Goal: Use online tool/utility: Utilize a website feature to perform a specific function

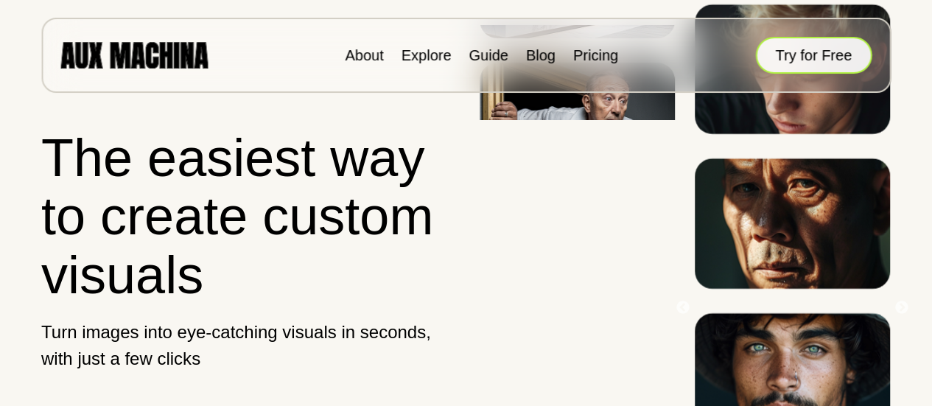
click at [816, 64] on button "Try for Free" at bounding box center [813, 55] width 116 height 37
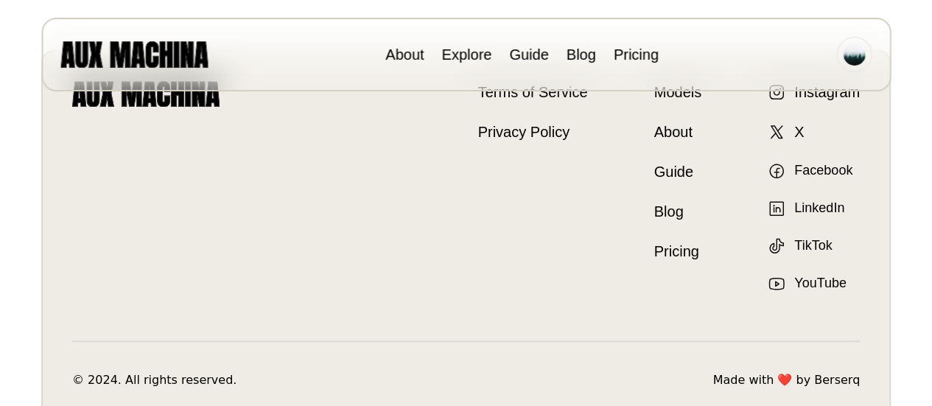
scroll to position [474, 0]
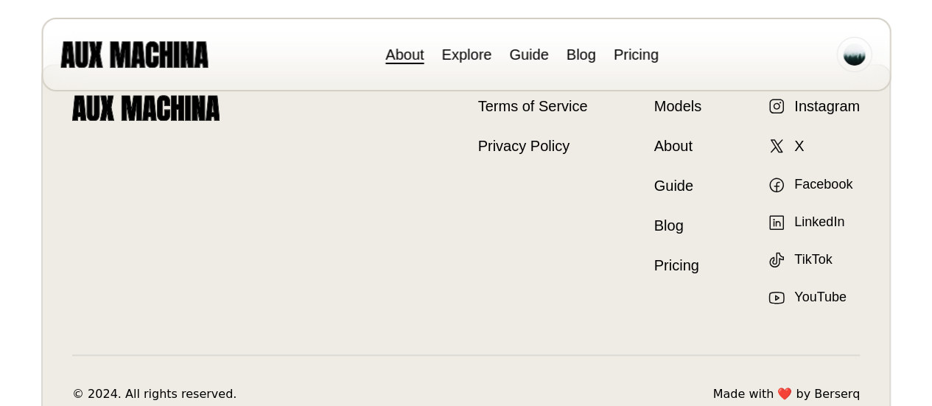
click at [401, 55] on link "About" at bounding box center [404, 54] width 38 height 16
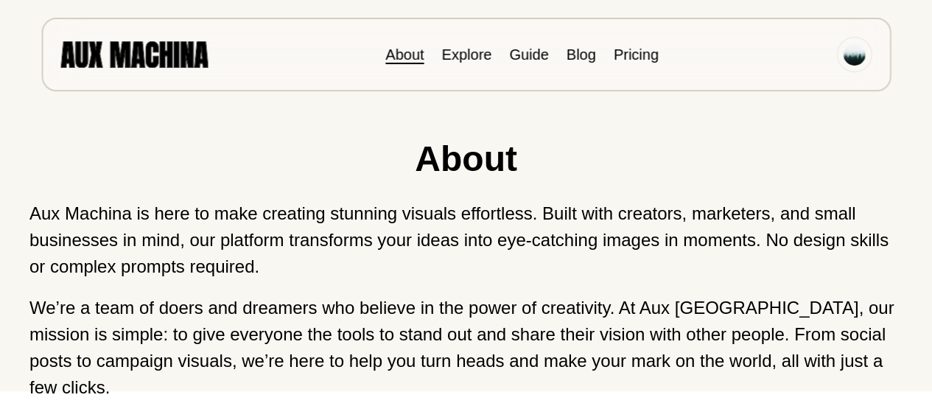
scroll to position [1, 0]
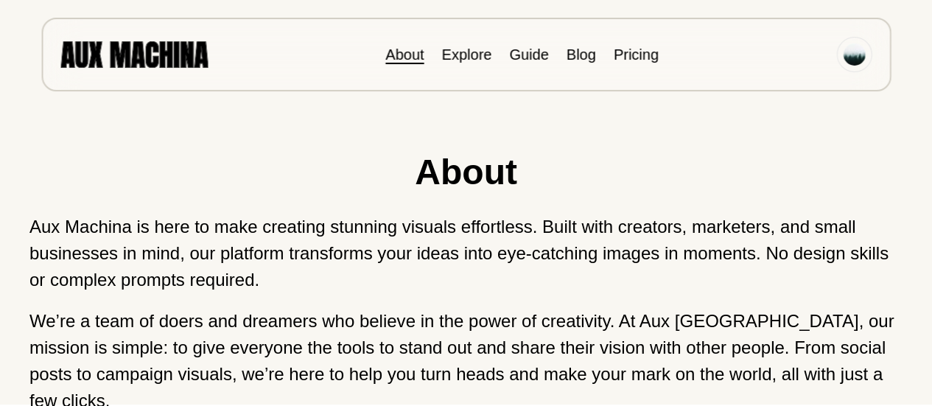
click at [172, 74] on div "About Explore Guide Blog Pricing" at bounding box center [465, 55] width 849 height 74
click at [161, 55] on img at bounding box center [133, 54] width 147 height 26
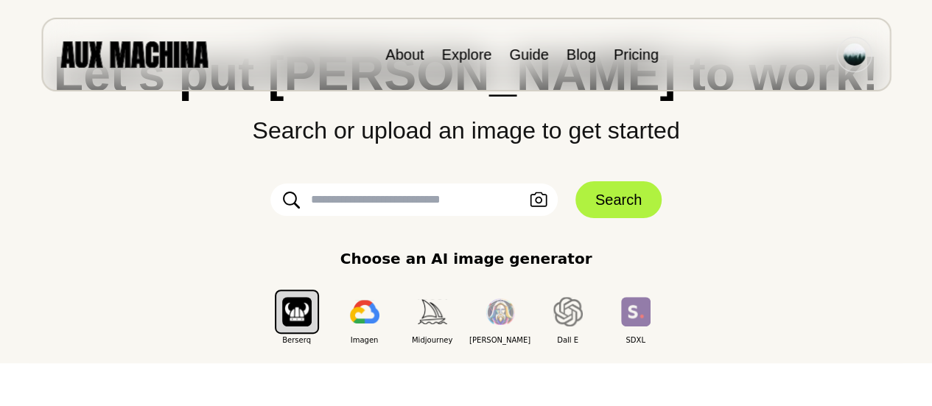
scroll to position [105, 0]
click at [424, 203] on input "text" at bounding box center [413, 199] width 287 height 32
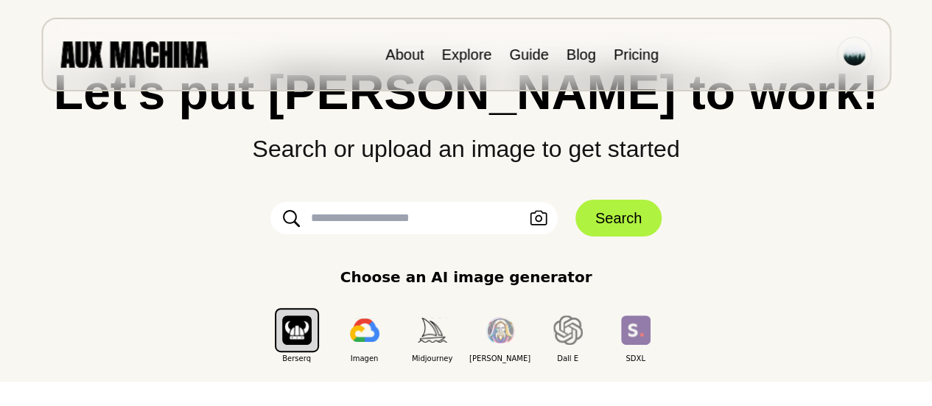
scroll to position [85, 0]
click at [424, 200] on form "Upload an Image Search" at bounding box center [466, 218] width 442 height 37
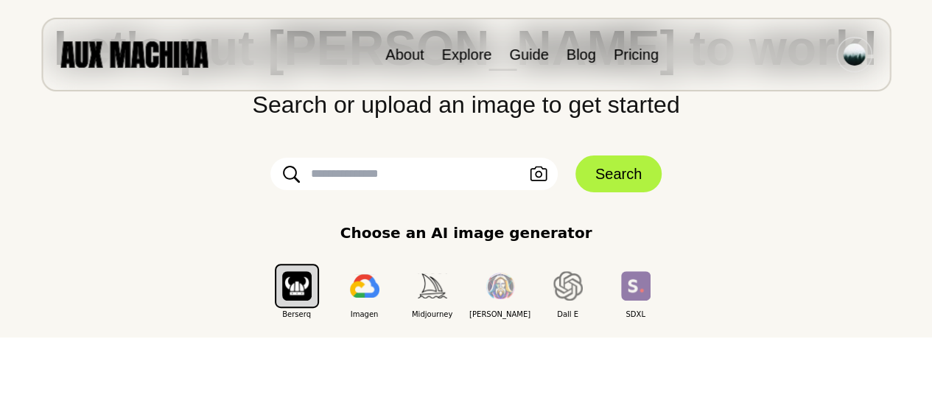
scroll to position [124, 0]
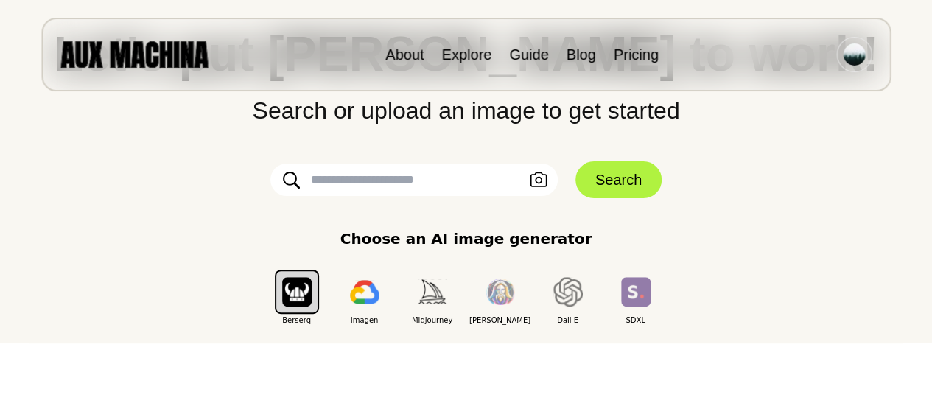
click at [415, 185] on input "text" at bounding box center [413, 180] width 287 height 32
paste input "**********"
type input "**********"
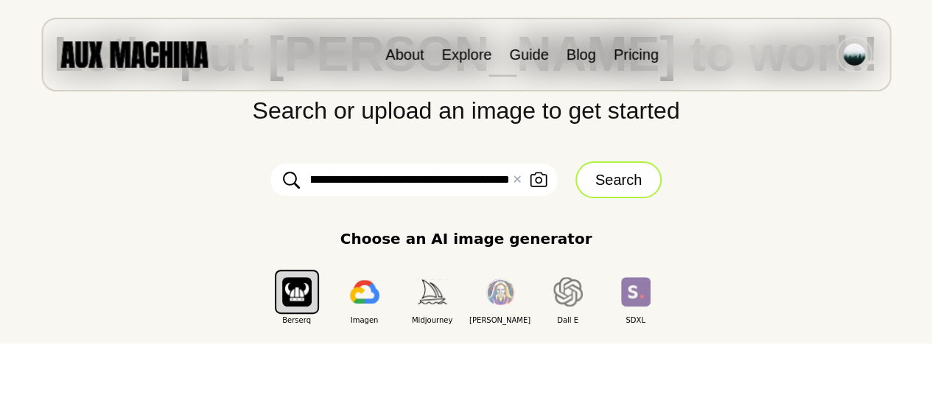
click at [635, 183] on button "Search" at bounding box center [618, 179] width 86 height 37
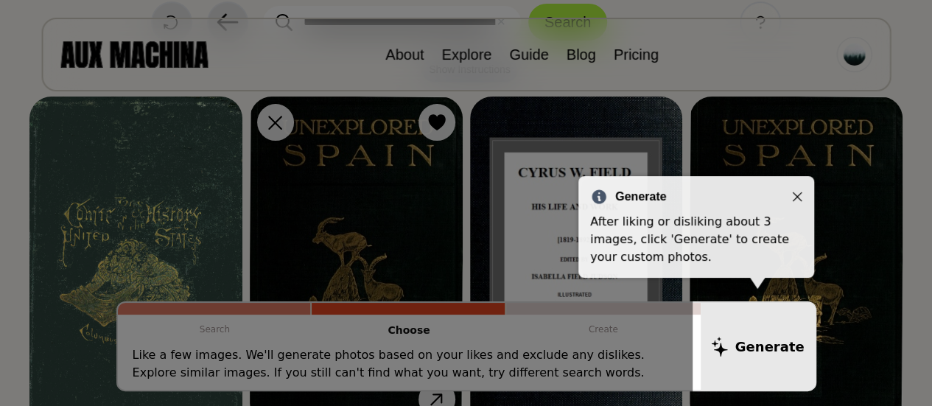
click at [796, 201] on icon "Close" at bounding box center [797, 197] width 10 height 10
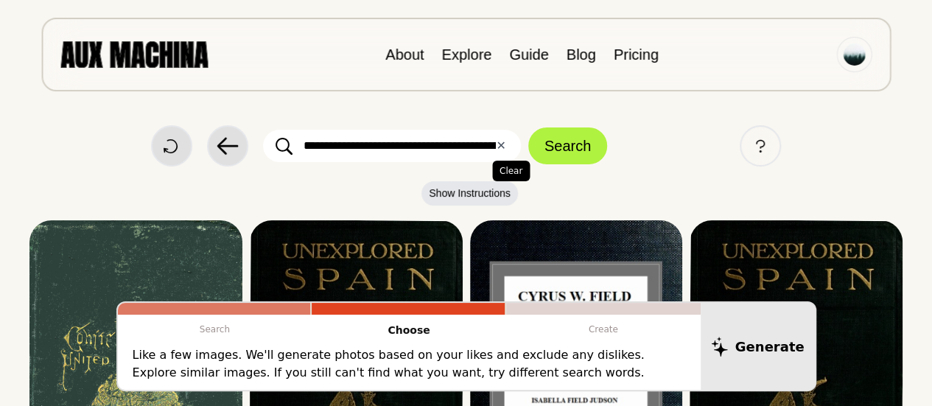
click at [499, 151] on button "✕ Clear" at bounding box center [501, 146] width 10 height 18
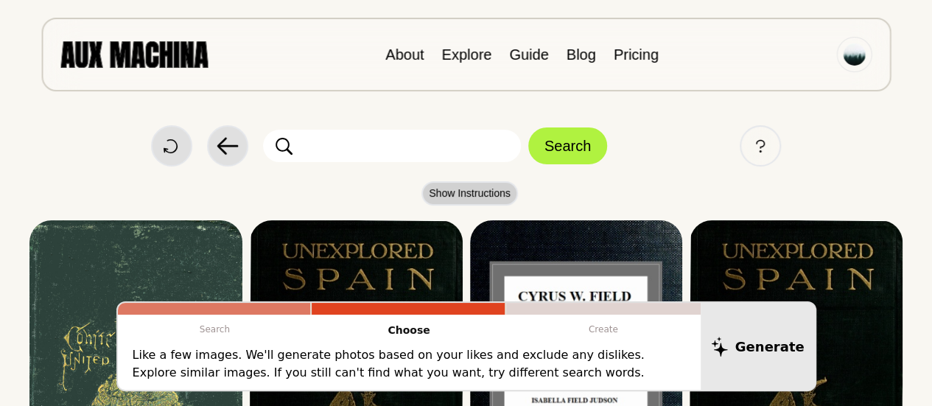
click at [499, 190] on button "Show Instructions" at bounding box center [469, 193] width 97 height 24
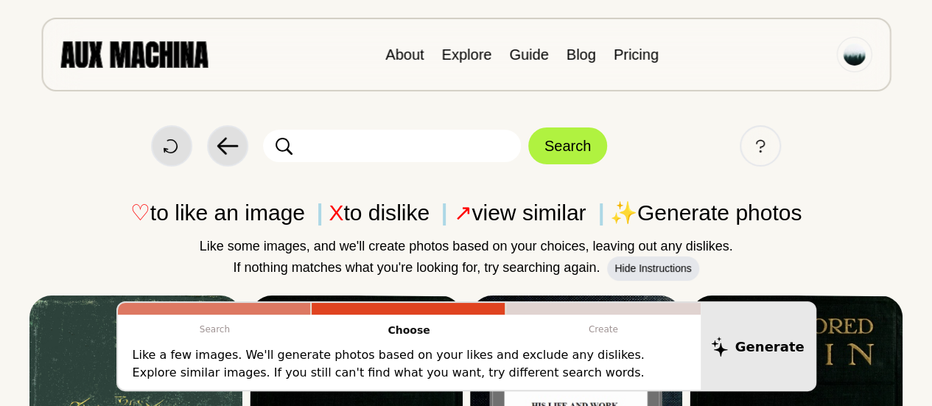
click at [399, 331] on p "Choose" at bounding box center [409, 331] width 194 height 32
click at [180, 45] on img at bounding box center [133, 54] width 147 height 26
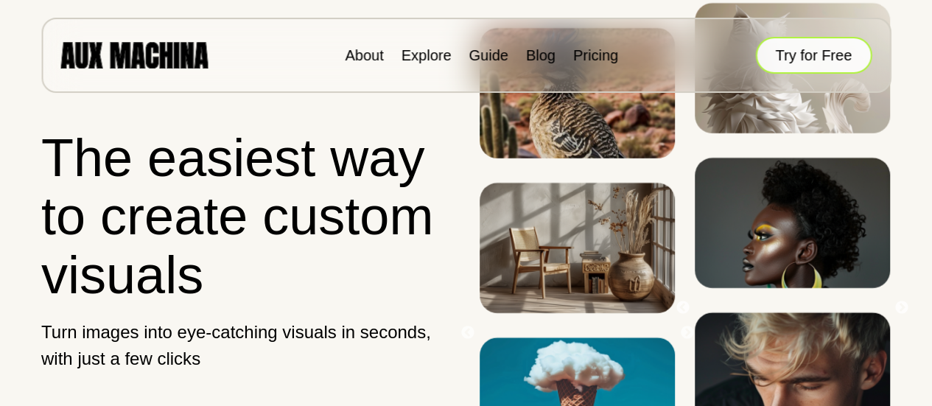
click at [828, 62] on button "Try for Free" at bounding box center [813, 55] width 116 height 37
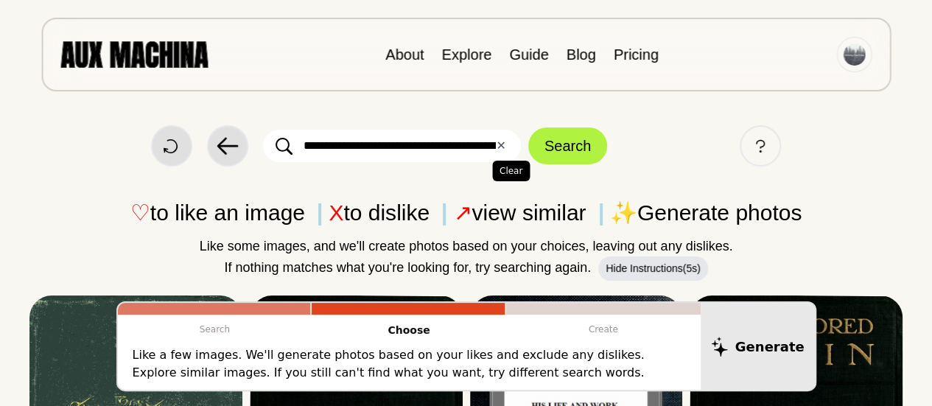
click at [498, 148] on button "✕ Clear" at bounding box center [501, 146] width 10 height 18
click at [688, 144] on div "Start Over Back Search Help" at bounding box center [465, 145] width 873 height 41
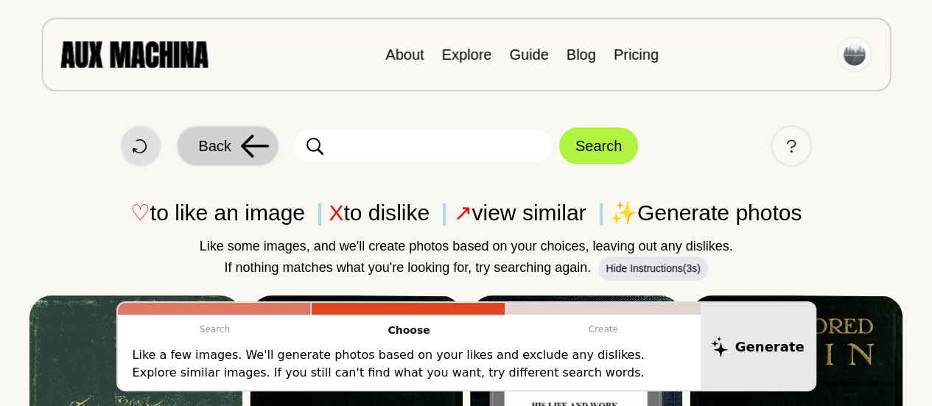
click at [233, 146] on button "Back" at bounding box center [227, 145] width 103 height 41
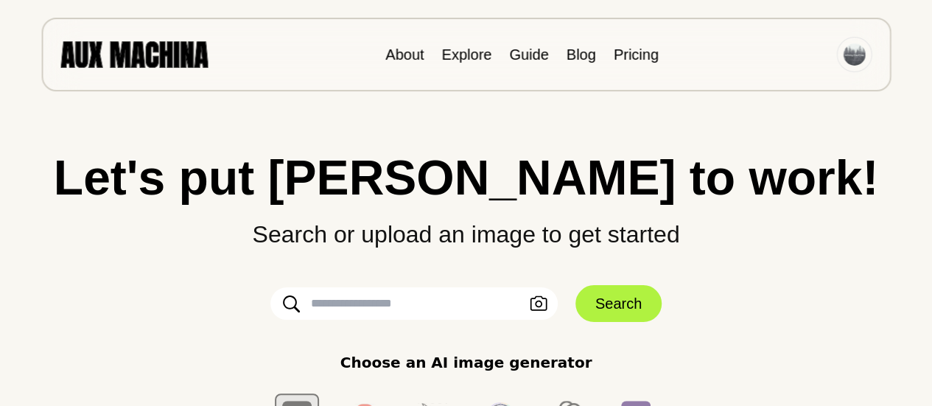
click at [642, 258] on div "Let's put Ai to work! Search or upload an image to get started Upload an Image …" at bounding box center [465, 301] width 873 height 296
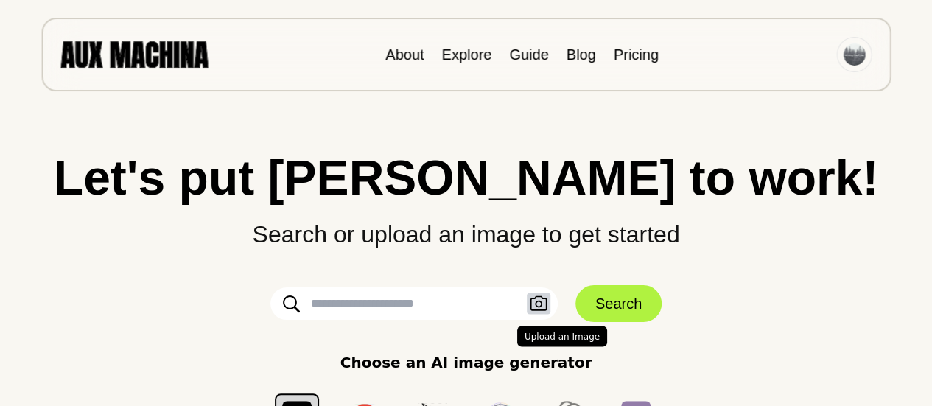
click at [541, 304] on icon "button" at bounding box center [538, 303] width 17 height 15
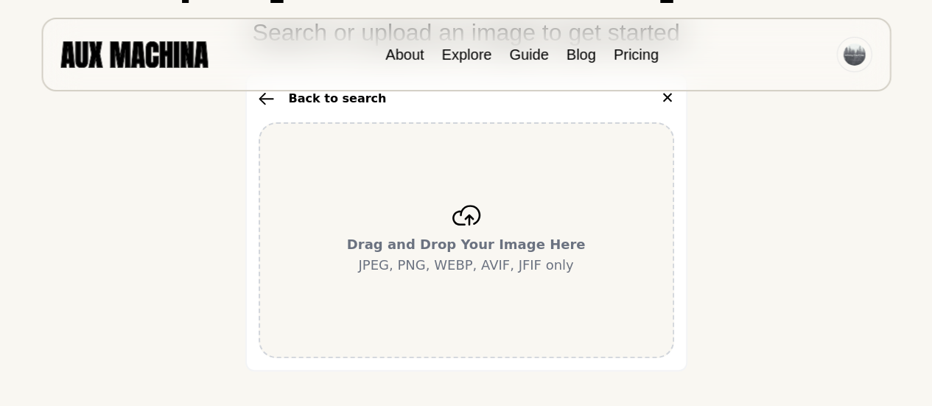
scroll to position [280, 0]
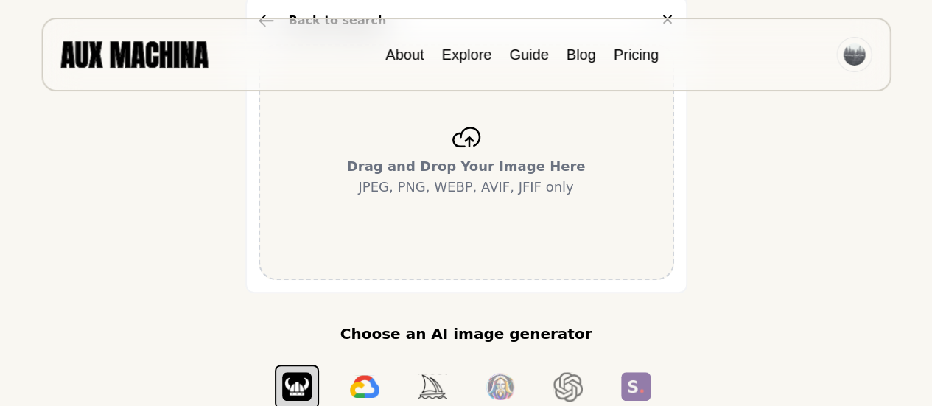
click at [473, 176] on p "Drag and Drop Your Image Here JPEG, PNG, WEBP, AVIF, JFIF only" at bounding box center [466, 176] width 239 height 41
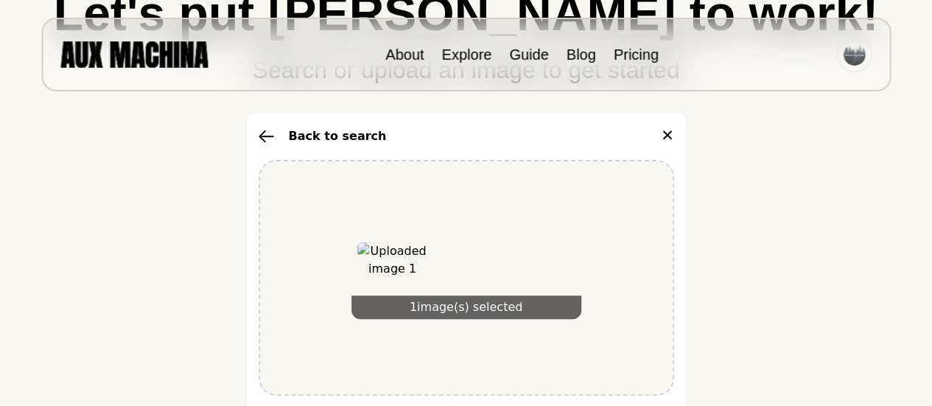
scroll to position [296, 0]
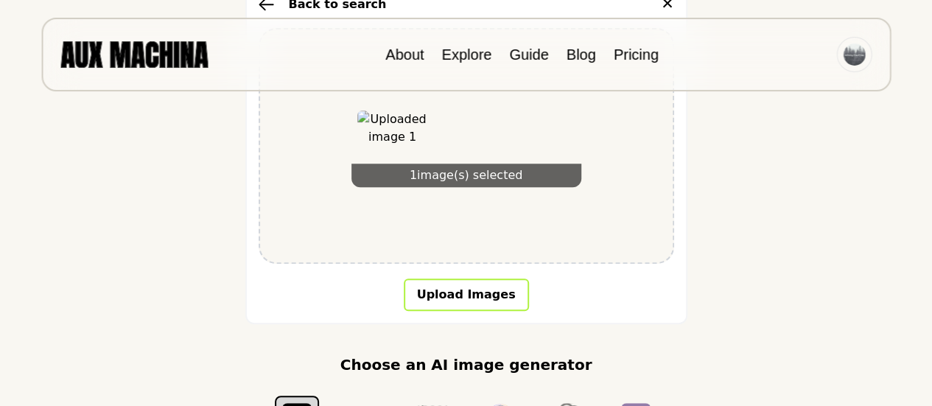
click at [489, 290] on button "Upload Images" at bounding box center [466, 294] width 125 height 32
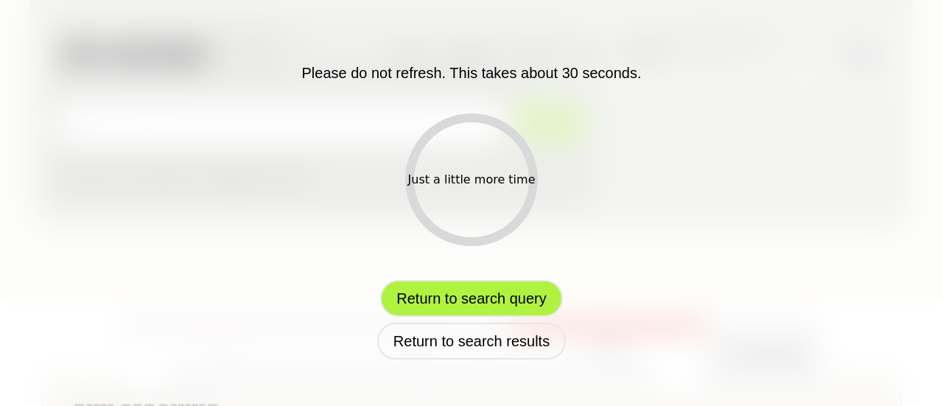
click at [517, 300] on button "Return to search query" at bounding box center [471, 298] width 182 height 37
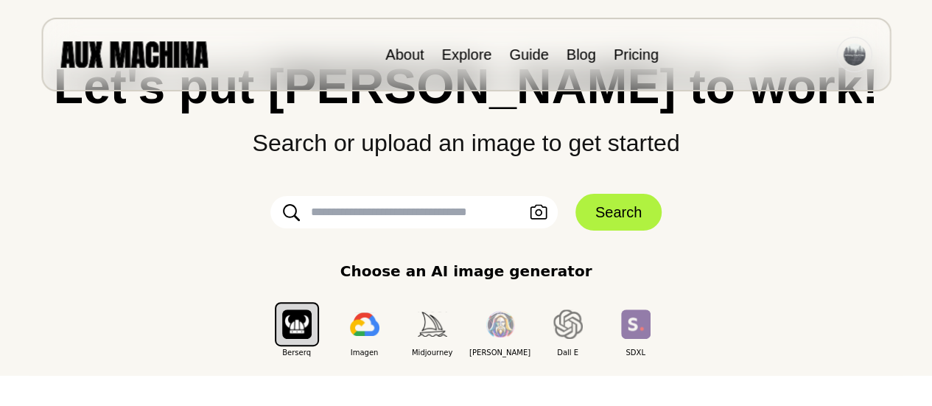
scroll to position [90, 0]
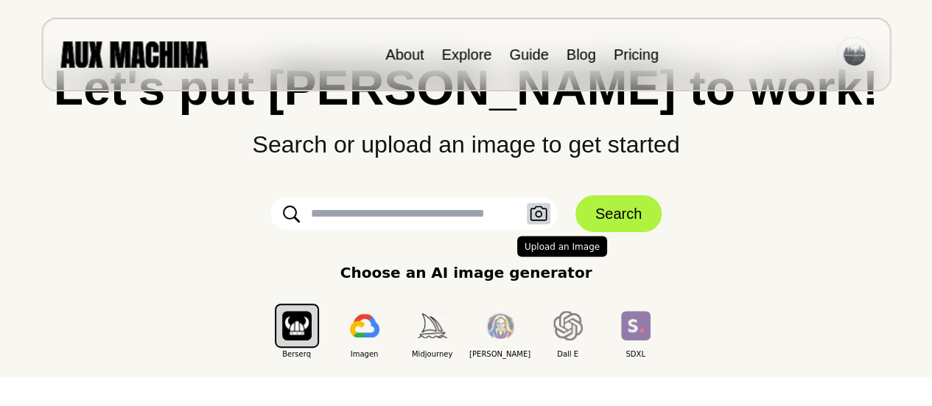
click at [536, 215] on icon "button" at bounding box center [538, 213] width 17 height 15
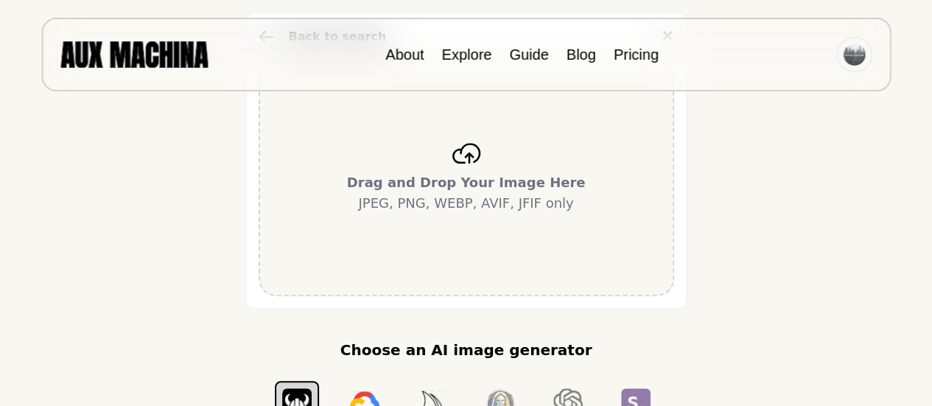
scroll to position [311, 0]
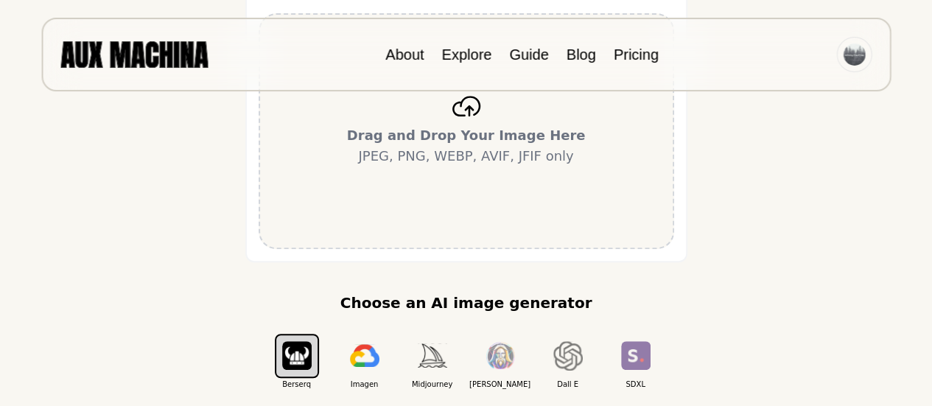
click at [455, 171] on div "Drag and Drop Your Image Here JPEG, PNG, WEBP, AVIF, JFIF only" at bounding box center [466, 131] width 415 height 236
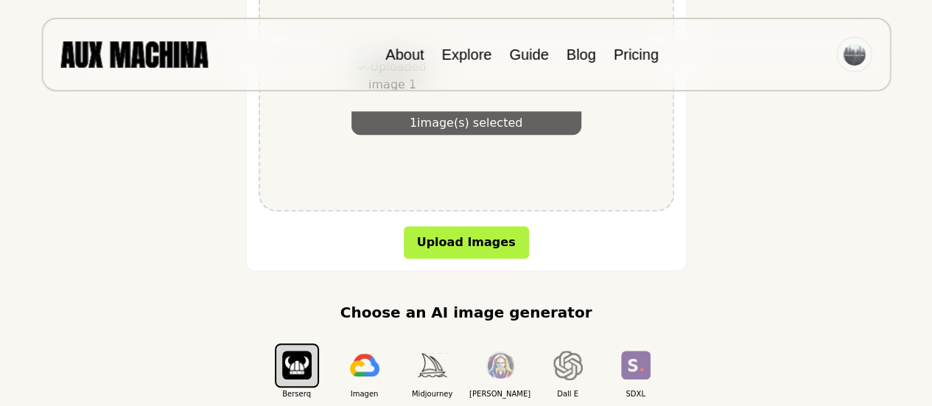
scroll to position [402, 0]
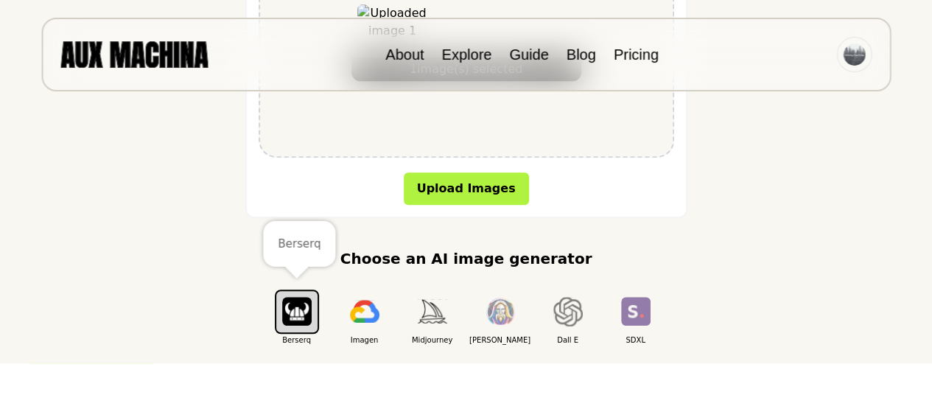
click at [287, 315] on img "button" at bounding box center [296, 311] width 29 height 29
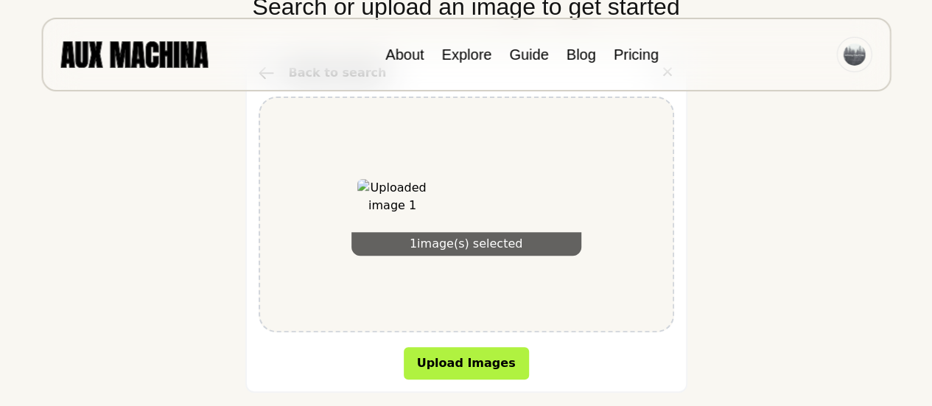
scroll to position [228, 0]
click at [485, 245] on div "1 image(s) selected" at bounding box center [466, 243] width 230 height 24
click at [408, 197] on img at bounding box center [392, 213] width 71 height 71
click at [517, 241] on div "1 image(s) selected" at bounding box center [466, 243] width 230 height 24
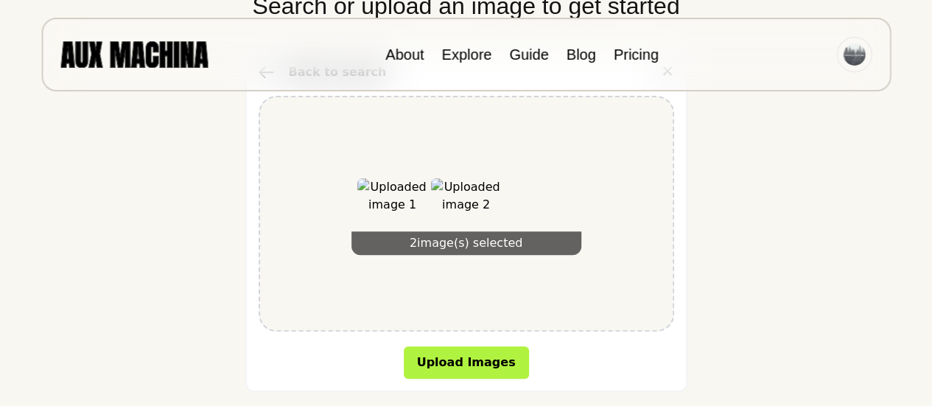
drag, startPoint x: 520, startPoint y: 241, endPoint x: 880, endPoint y: 208, distance: 361.0
click at [880, 208] on div "Let's put Ai to work! Search or upload an image to get started Back to search ✕…" at bounding box center [465, 222] width 873 height 594
click at [439, 248] on div "2 image(s) selected" at bounding box center [466, 243] width 230 height 24
click at [508, 245] on div "3 image(s) selected" at bounding box center [466, 243] width 230 height 24
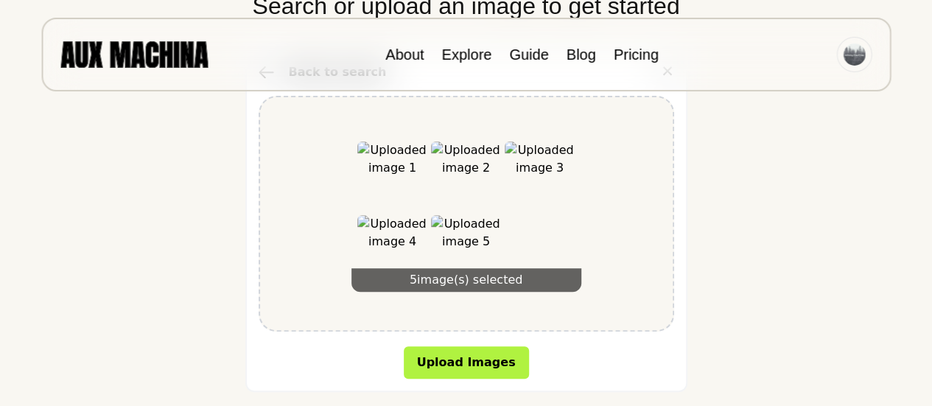
drag, startPoint x: 387, startPoint y: 259, endPoint x: 326, endPoint y: 207, distance: 81.0
click at [326, 207] on div "5 image(s) selected" at bounding box center [466, 214] width 415 height 236
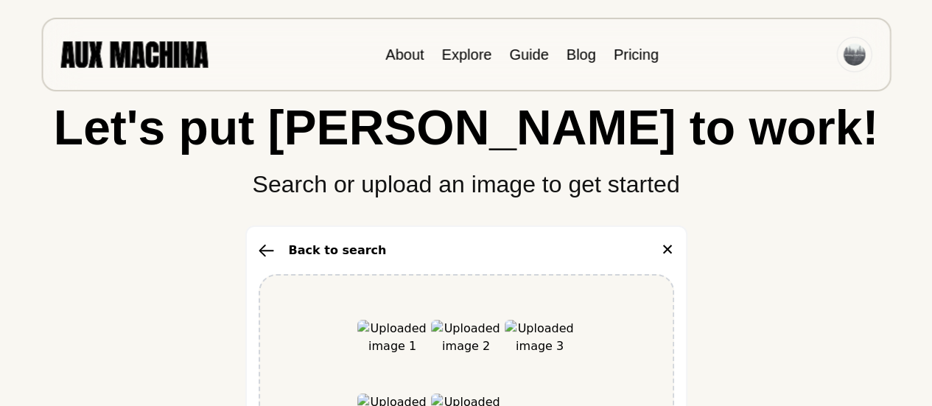
scroll to position [0, 0]
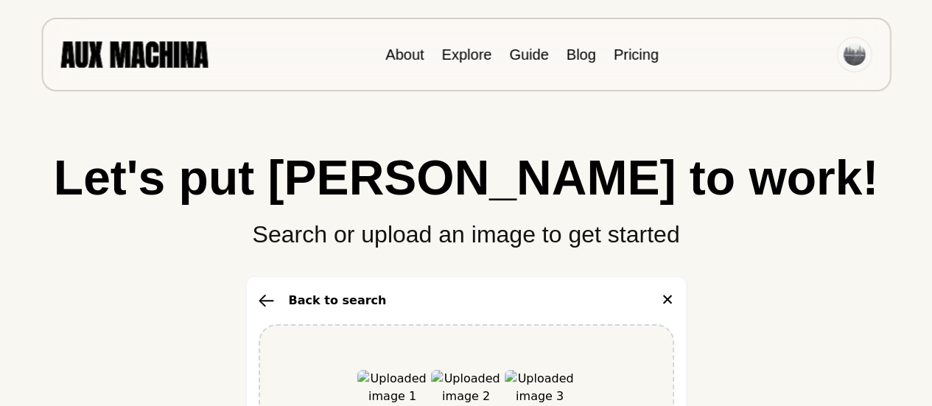
click at [670, 300] on button "✕" at bounding box center [667, 301] width 13 height 24
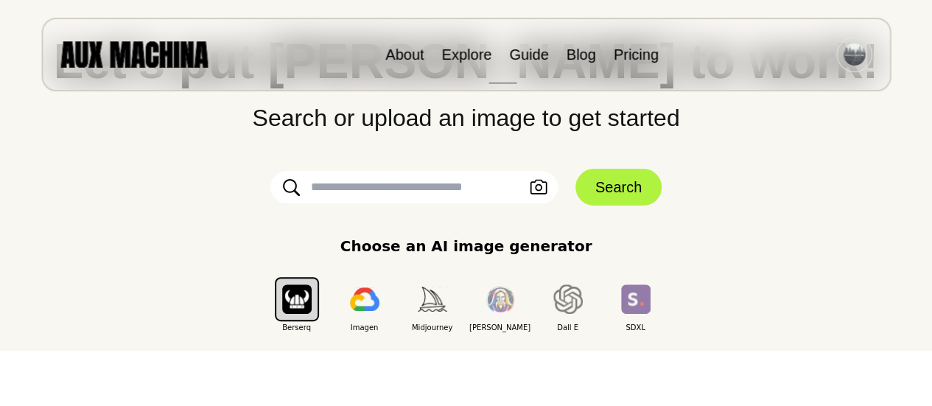
scroll to position [149, 0]
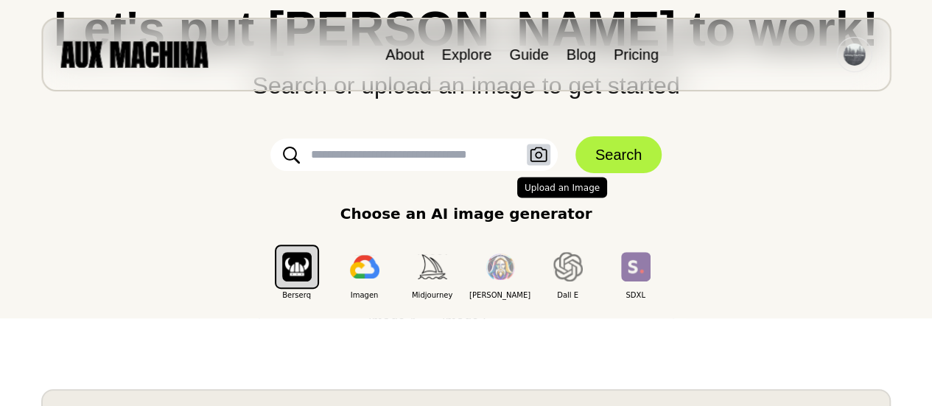
click at [532, 150] on icon "button" at bounding box center [538, 154] width 17 height 15
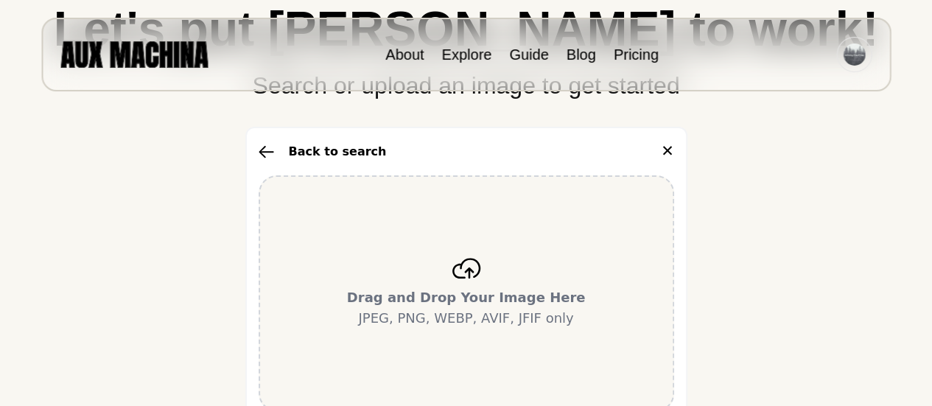
click at [465, 302] on b "Drag and Drop Your Image Here" at bounding box center [466, 297] width 239 height 15
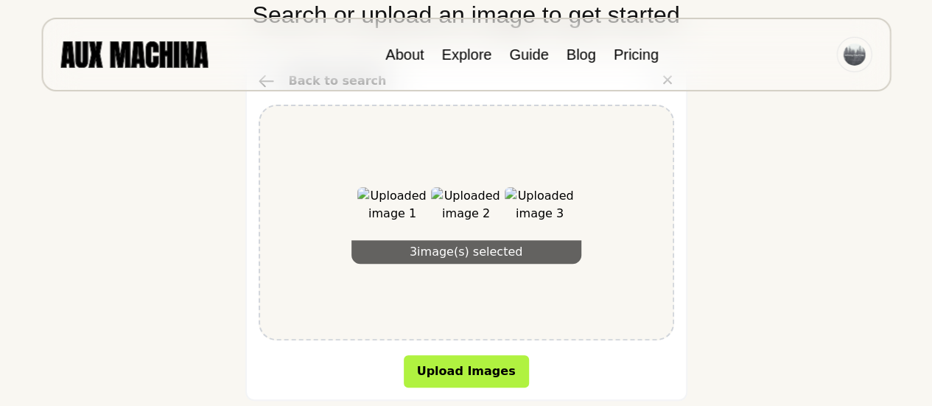
scroll to position [230, 0]
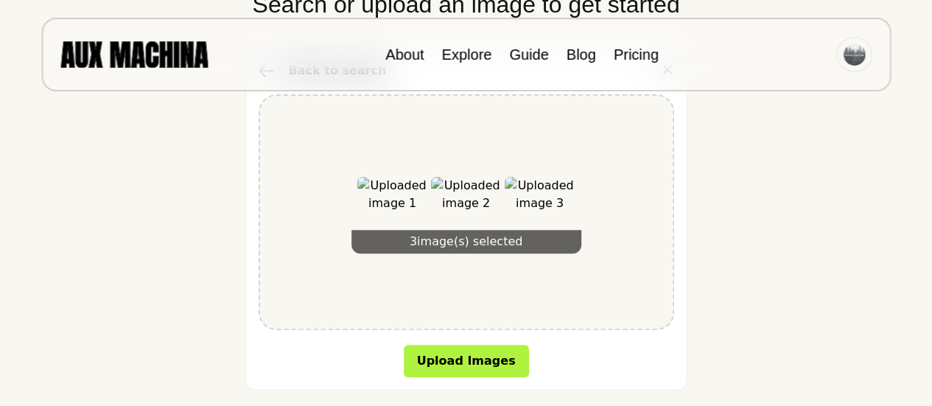
click at [505, 240] on div "3 image(s) selected" at bounding box center [466, 242] width 230 height 24
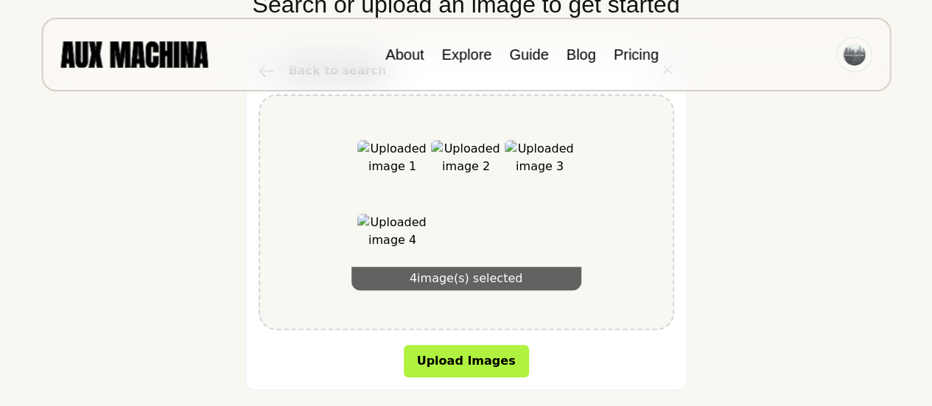
click at [523, 271] on div "4 image(s) selected" at bounding box center [466, 279] width 230 height 24
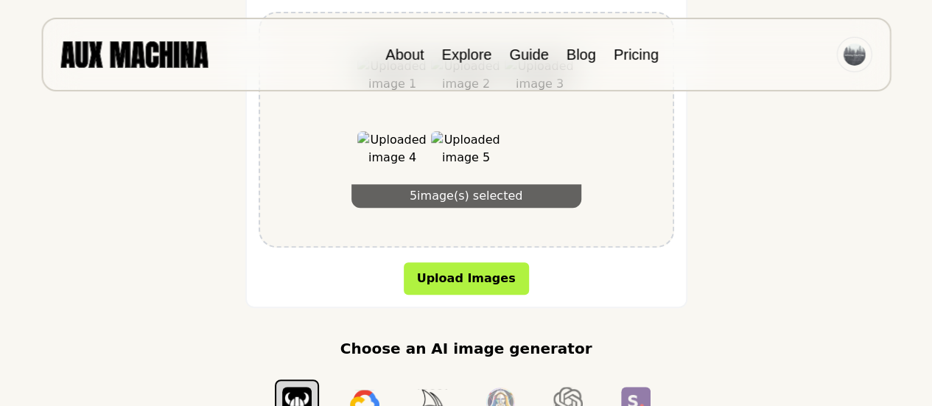
scroll to position [326, 0]
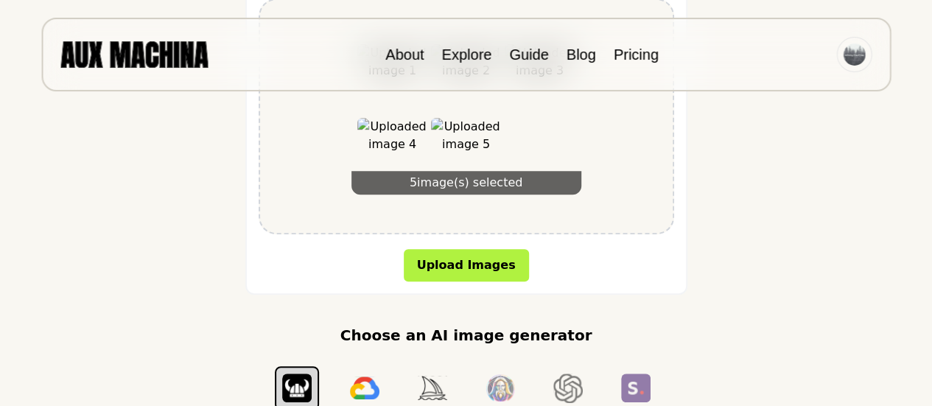
click at [542, 152] on div "5 image(s) selected" at bounding box center [466, 116] width 230 height 156
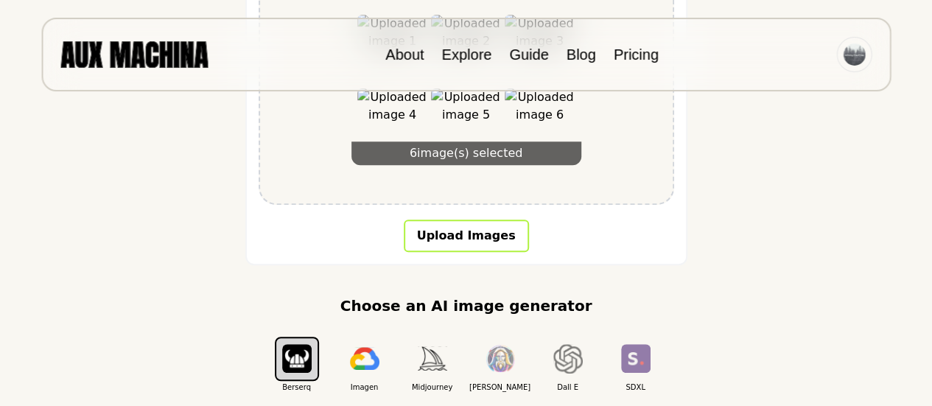
scroll to position [169, 0]
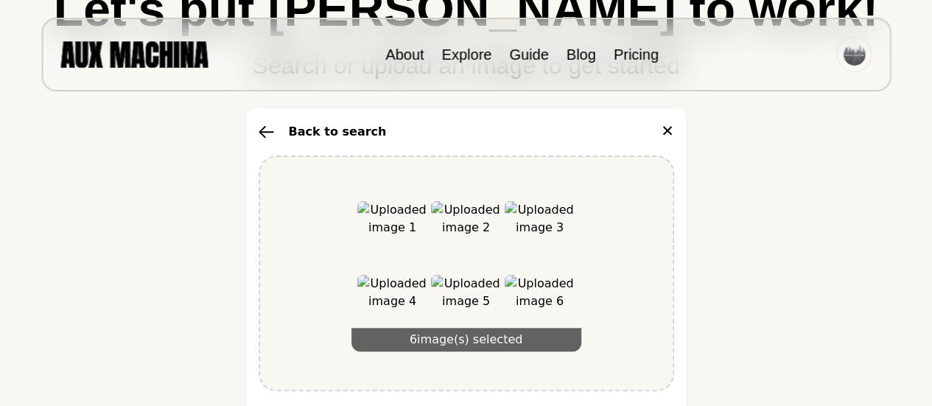
click at [621, 280] on div "6 image(s) selected" at bounding box center [466, 273] width 415 height 236
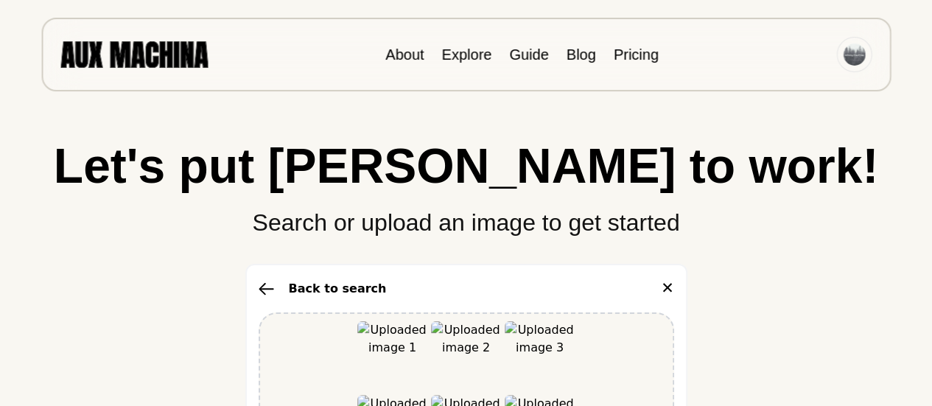
scroll to position [255, 0]
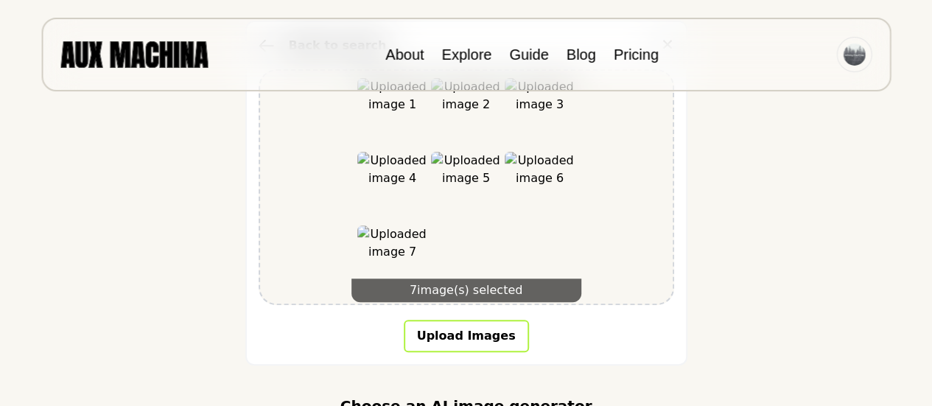
click at [468, 284] on div "7 image(s) selected" at bounding box center [466, 290] width 230 height 24
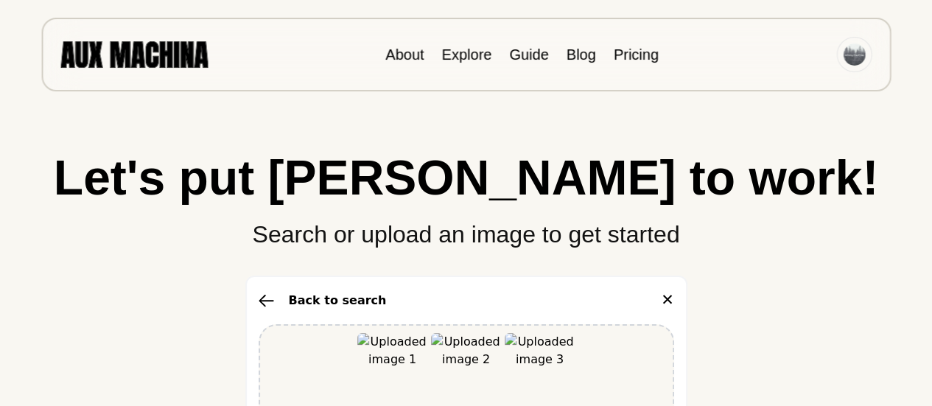
click at [276, 304] on button "Back to search" at bounding box center [323, 301] width 128 height 18
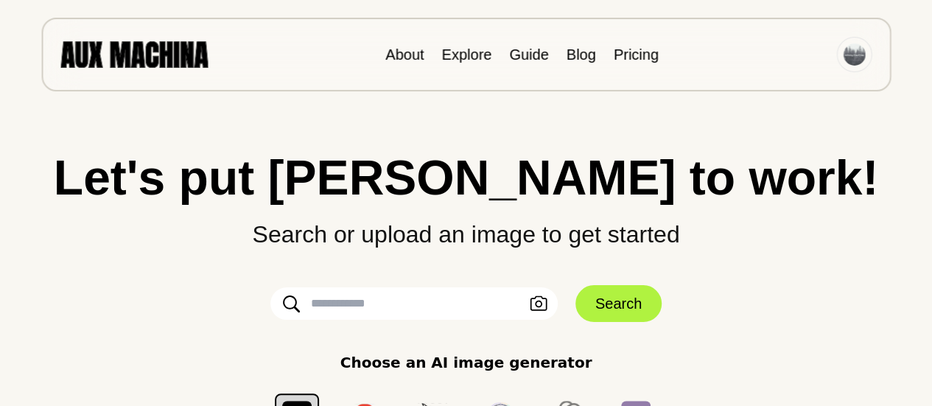
click at [271, 304] on input "text" at bounding box center [413, 303] width 287 height 32
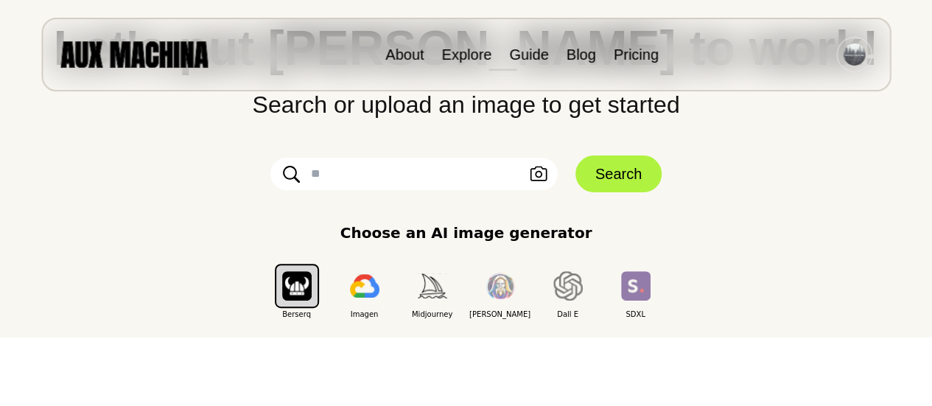
scroll to position [135, 0]
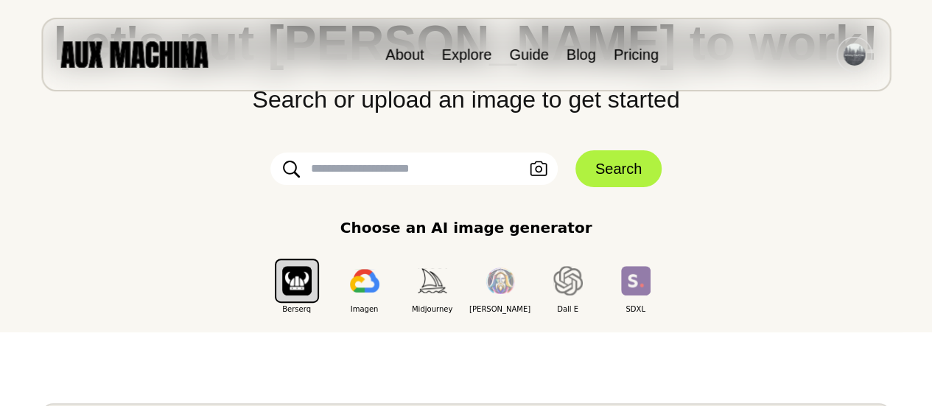
click at [435, 167] on input "text" at bounding box center [413, 168] width 287 height 32
type input "**********"
click button "Search" at bounding box center [618, 168] width 86 height 37
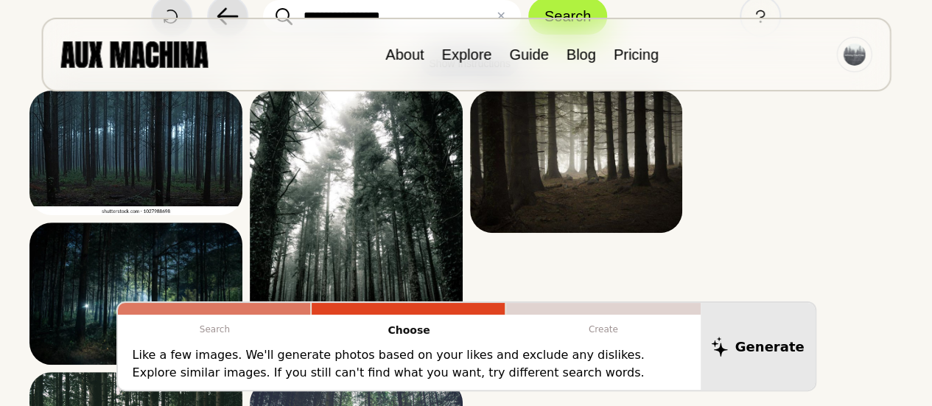
scroll to position [130, 0]
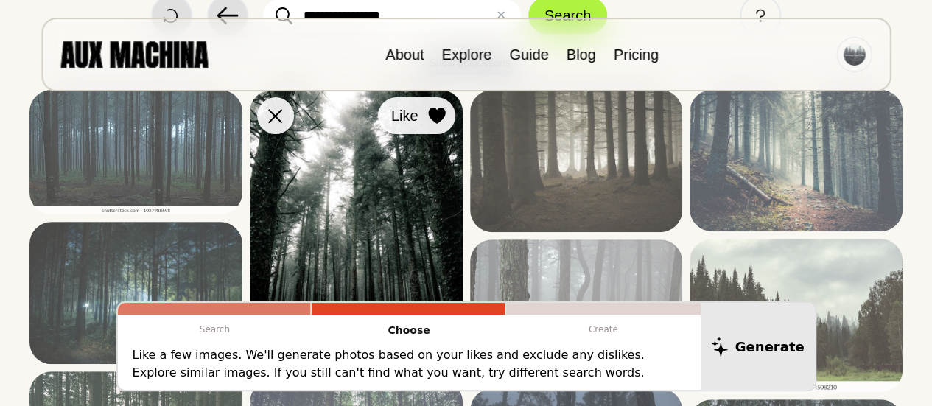
click at [438, 114] on icon at bounding box center [436, 116] width 17 height 16
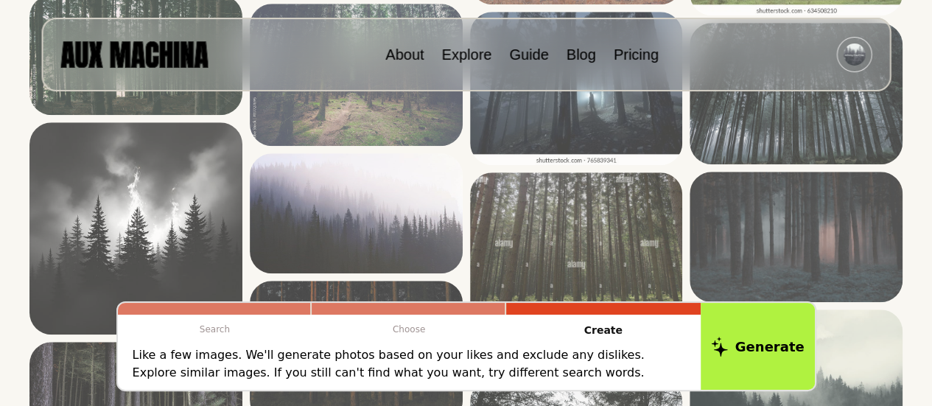
scroll to position [519, 0]
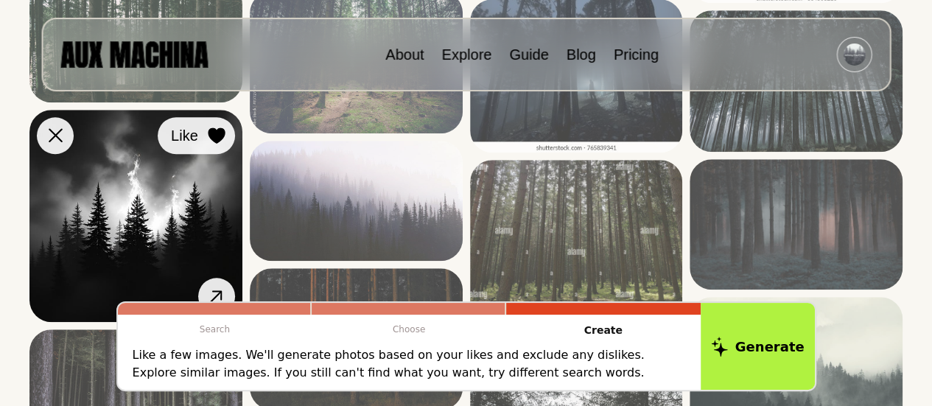
click at [222, 127] on icon at bounding box center [216, 135] width 17 height 16
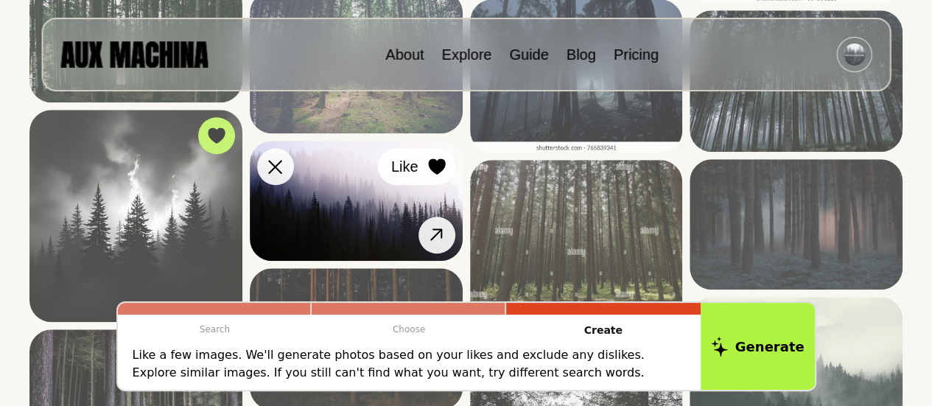
click at [432, 162] on icon at bounding box center [436, 166] width 17 height 16
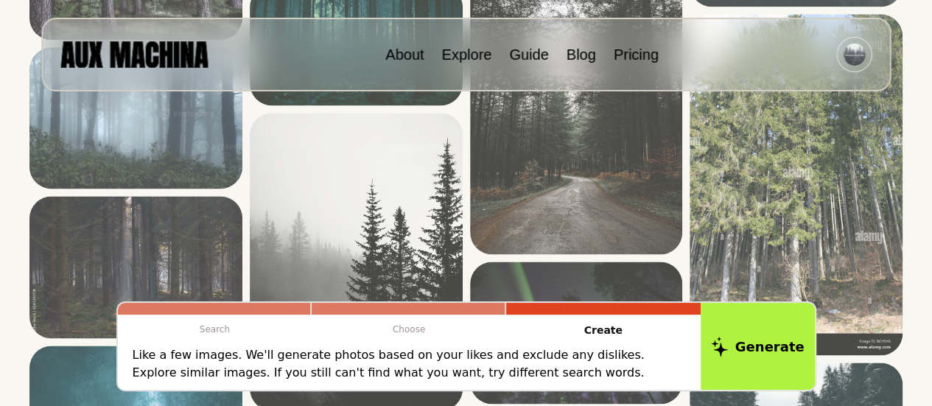
scroll to position [952, 0]
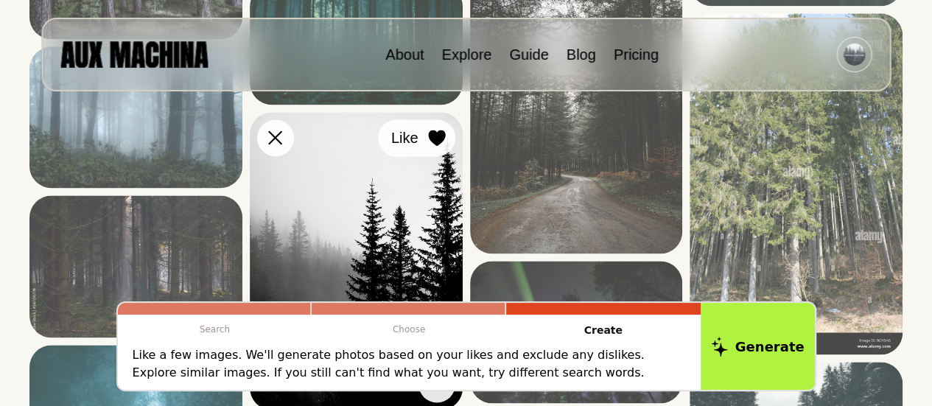
click at [432, 124] on button "Like" at bounding box center [416, 137] width 77 height 37
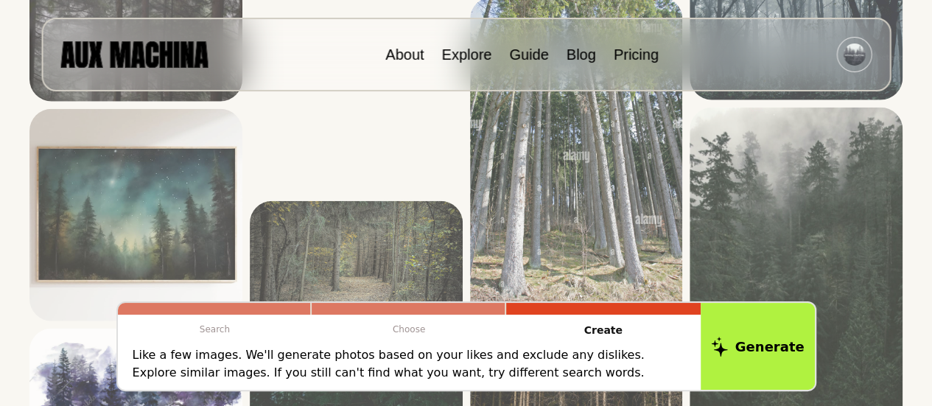
scroll to position [1666, 0]
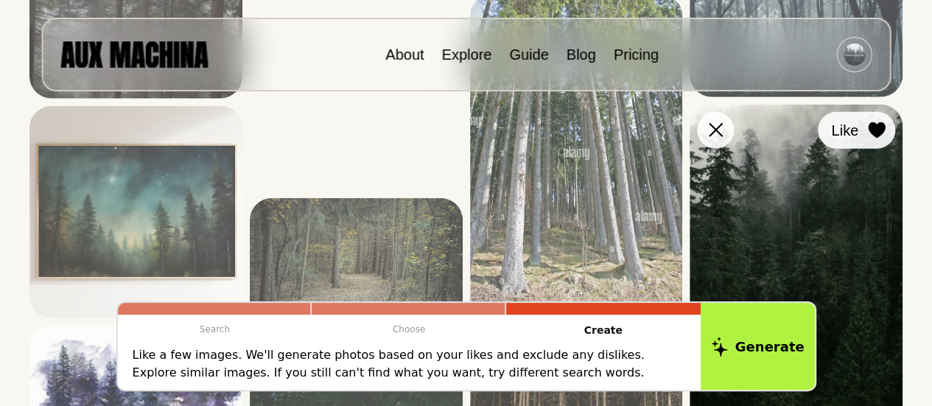
click at [874, 136] on icon at bounding box center [877, 130] width 18 height 16
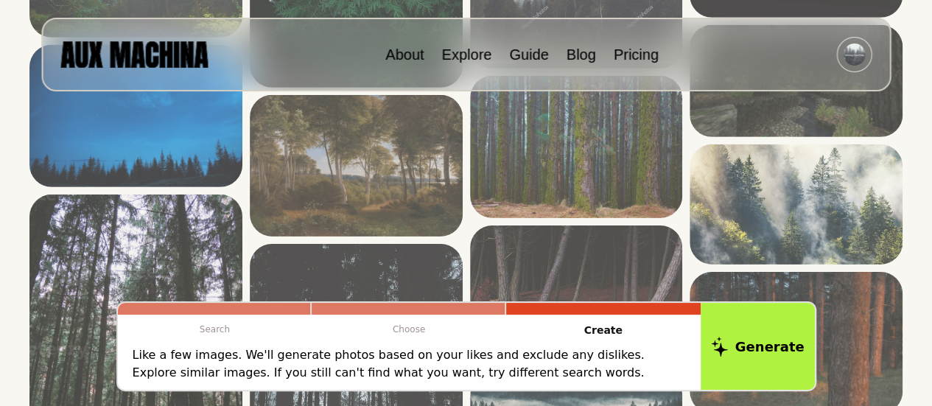
scroll to position [2265, 0]
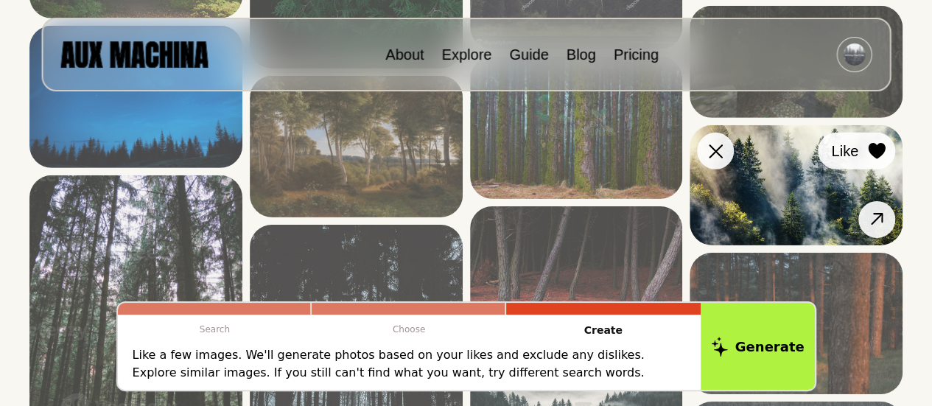
click at [874, 157] on icon at bounding box center [876, 152] width 17 height 16
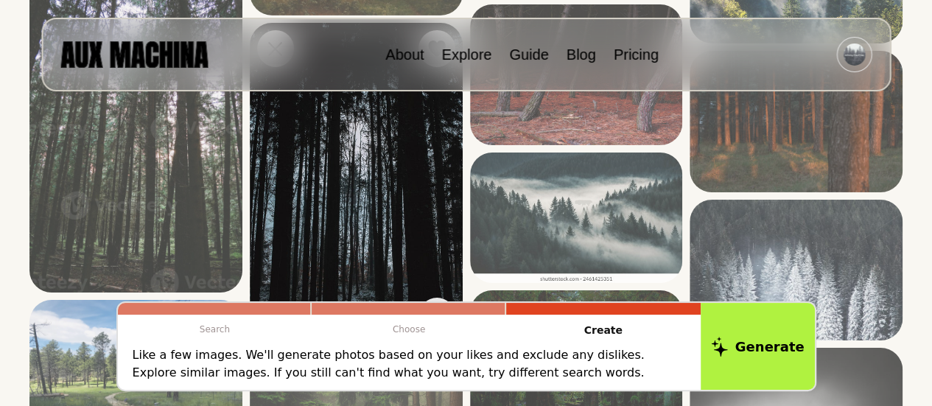
scroll to position [2467, 0]
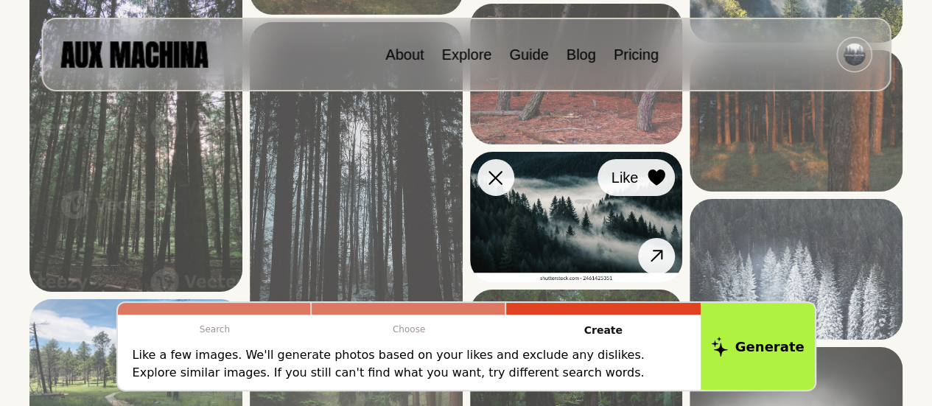
click at [656, 182] on icon at bounding box center [656, 178] width 17 height 16
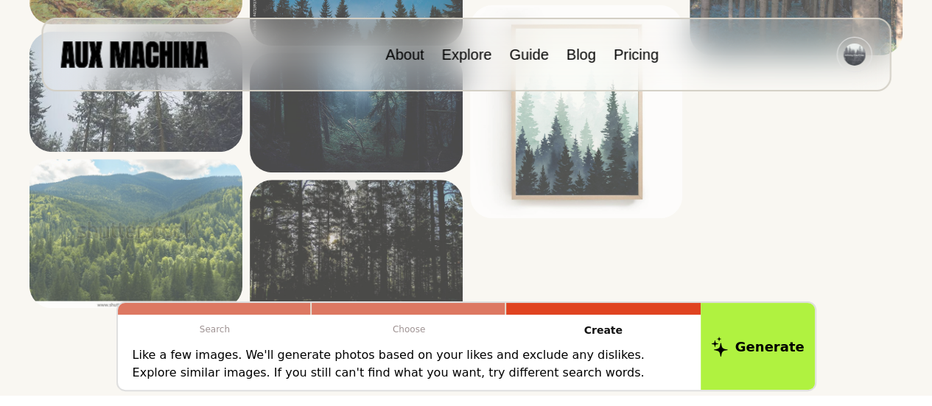
scroll to position [3062, 0]
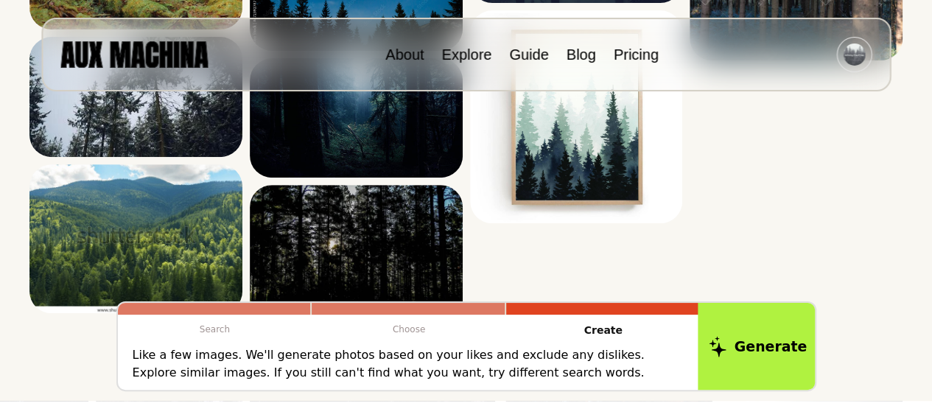
click at [754, 360] on button "Generate" at bounding box center [758, 346] width 120 height 91
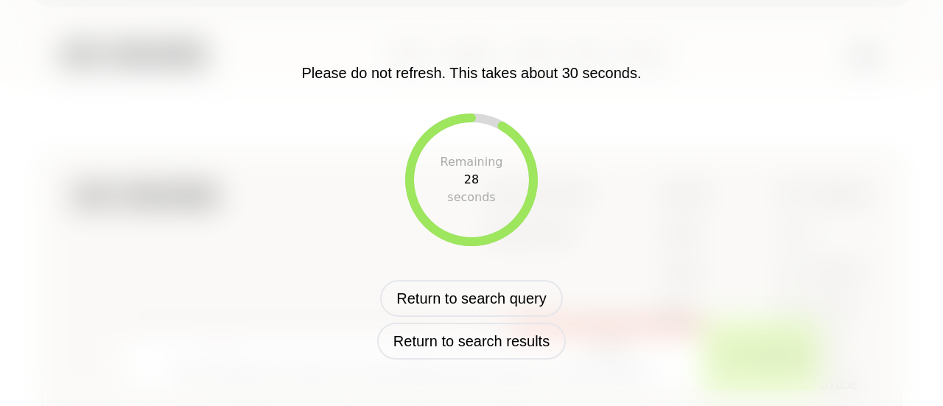
scroll to position [906, 0]
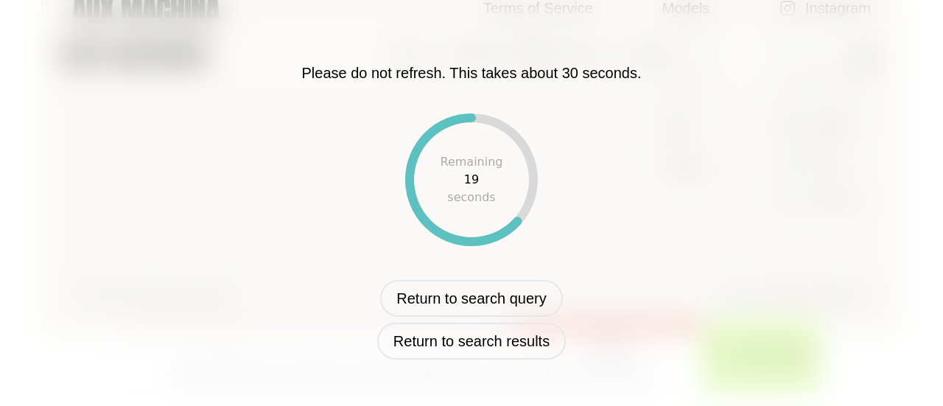
click at [754, 360] on div "Please do not refresh. This takes about 30 seconds. Remaining 19 seconds Return…" at bounding box center [471, 203] width 943 height 406
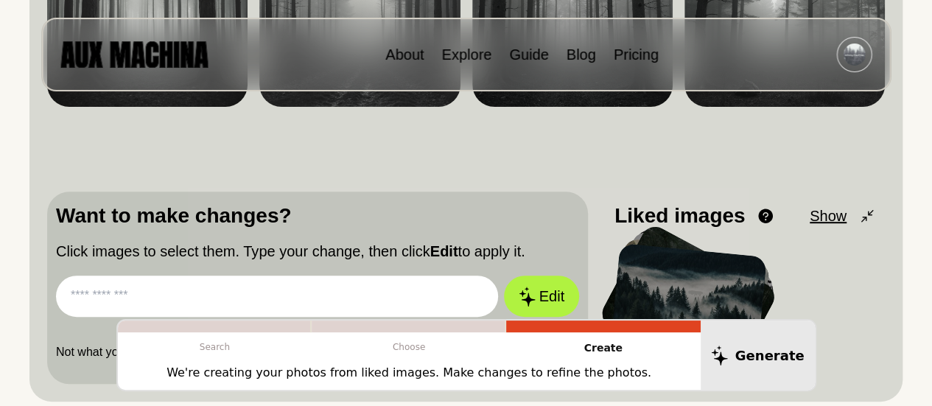
scroll to position [365, 0]
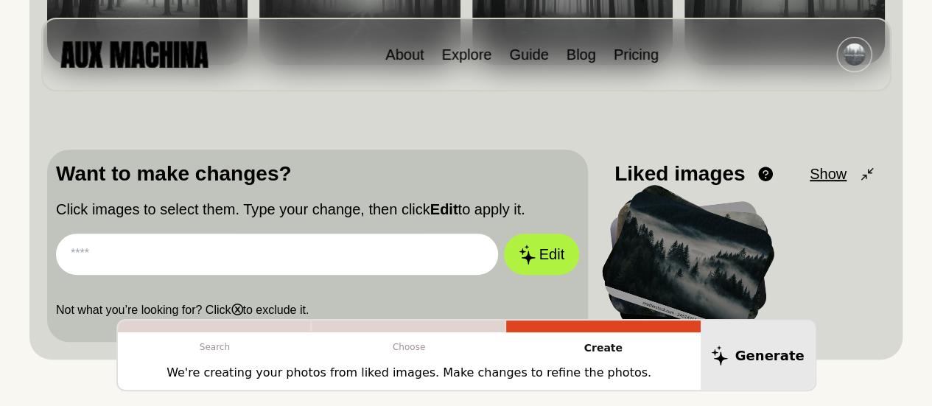
click at [426, 245] on input "text" at bounding box center [277, 254] width 442 height 41
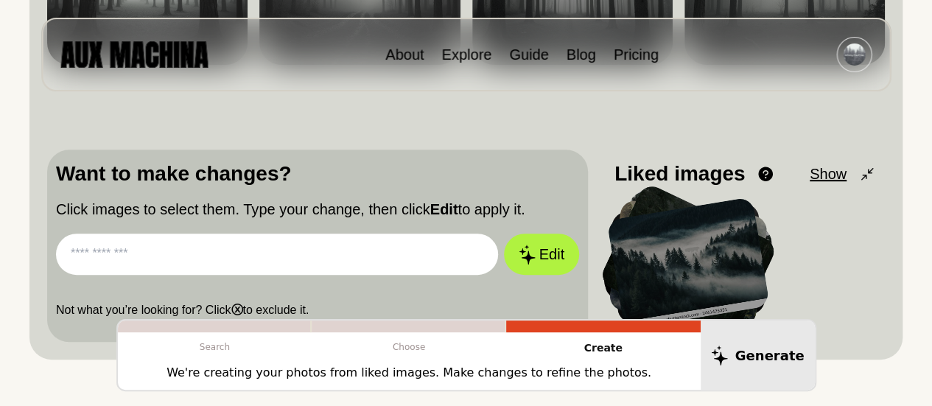
paste input "**********"
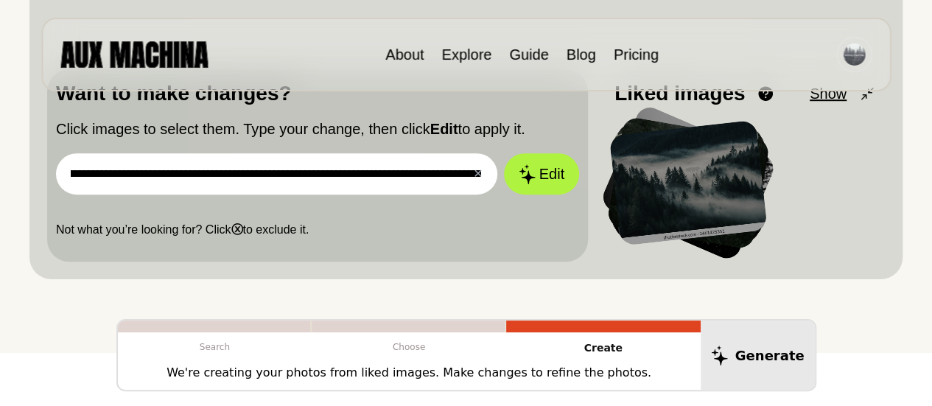
scroll to position [457, 0]
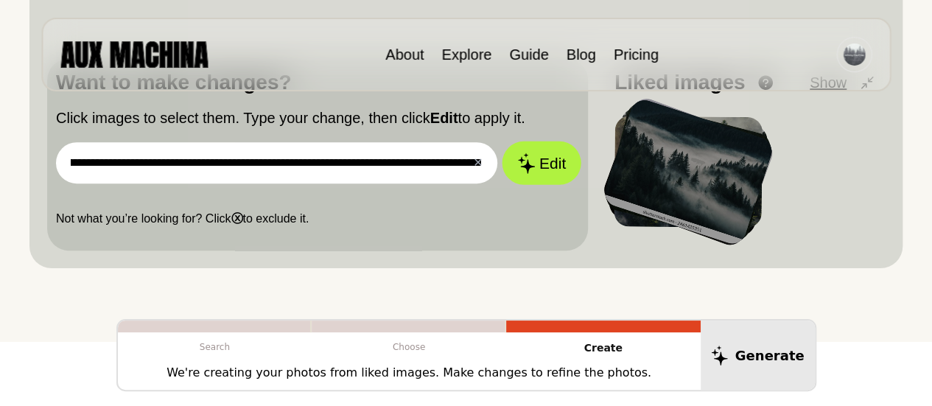
type input "**********"
click at [558, 166] on button "Edit" at bounding box center [542, 162] width 80 height 43
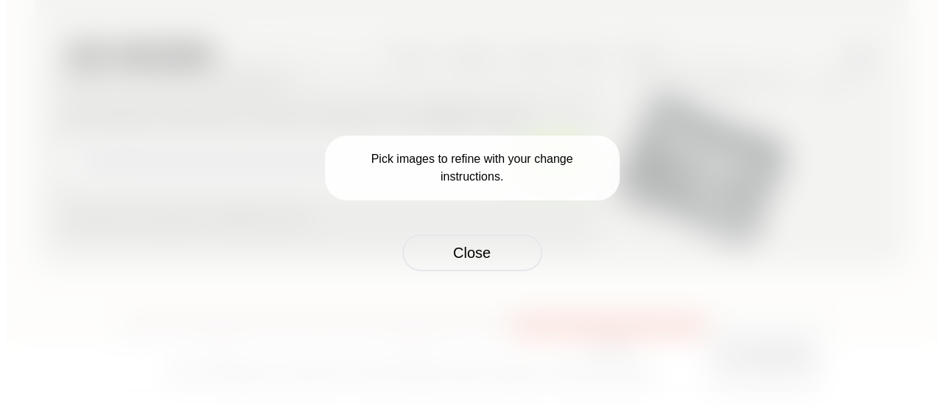
scroll to position [460, 0]
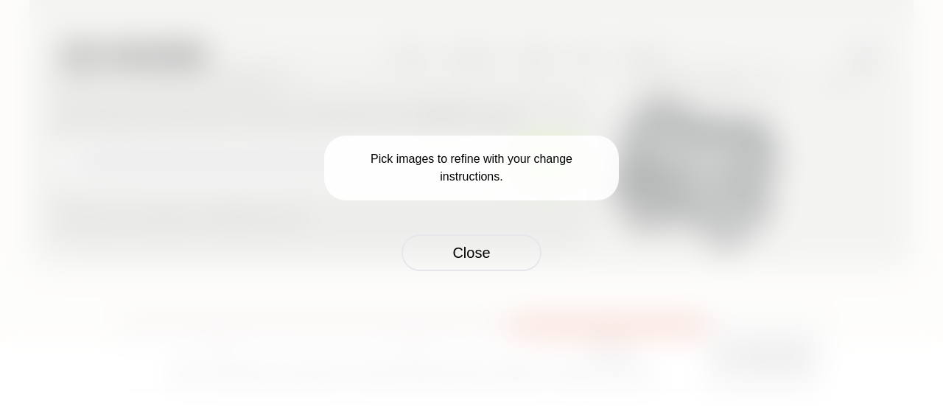
click at [478, 169] on p "Pick images to refine with your change instructions." at bounding box center [471, 168] width 295 height 65
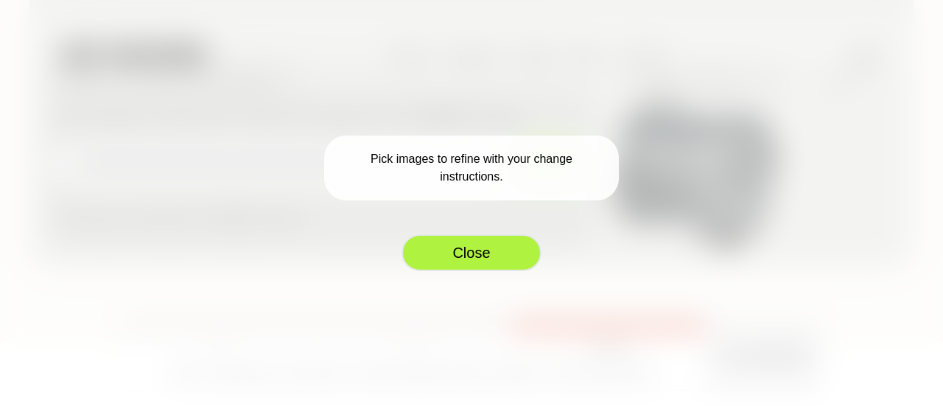
click at [490, 256] on button "Close" at bounding box center [471, 252] width 140 height 37
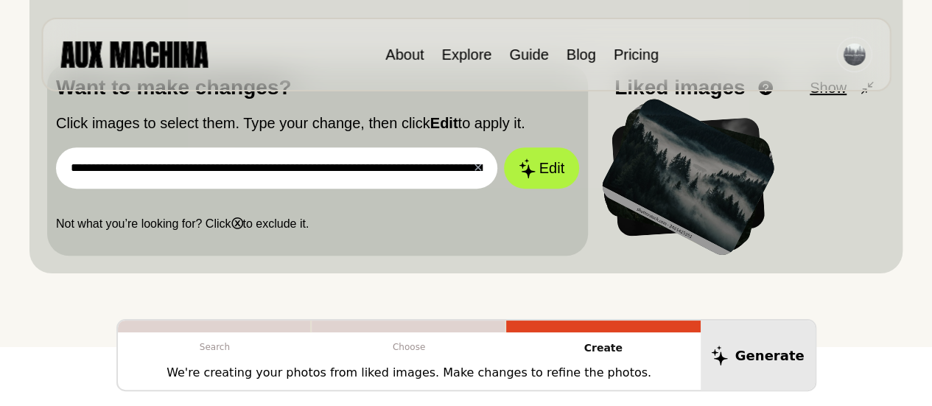
scroll to position [451, 0]
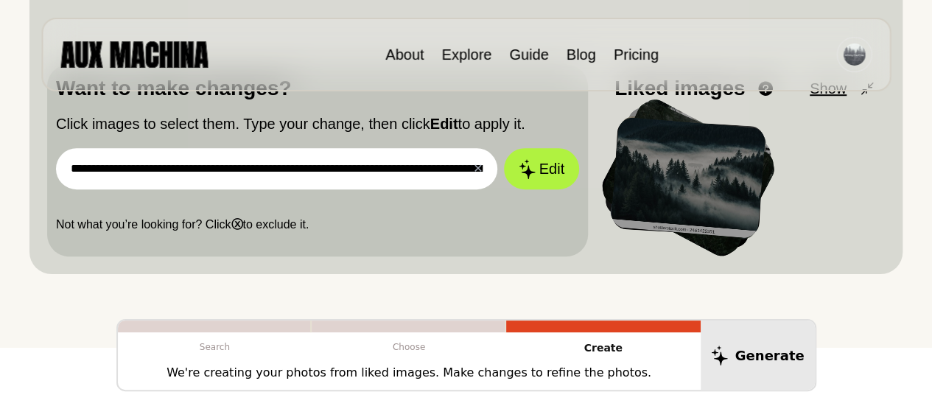
click at [719, 163] on div at bounding box center [688, 177] width 156 height 122
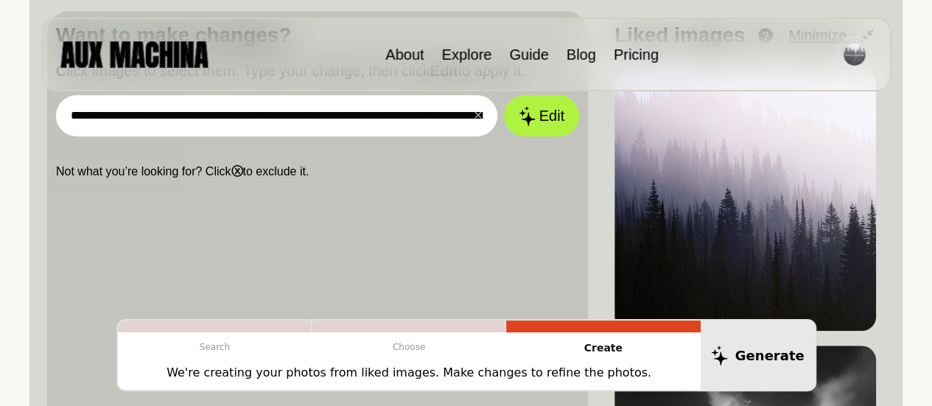
scroll to position [505, 0]
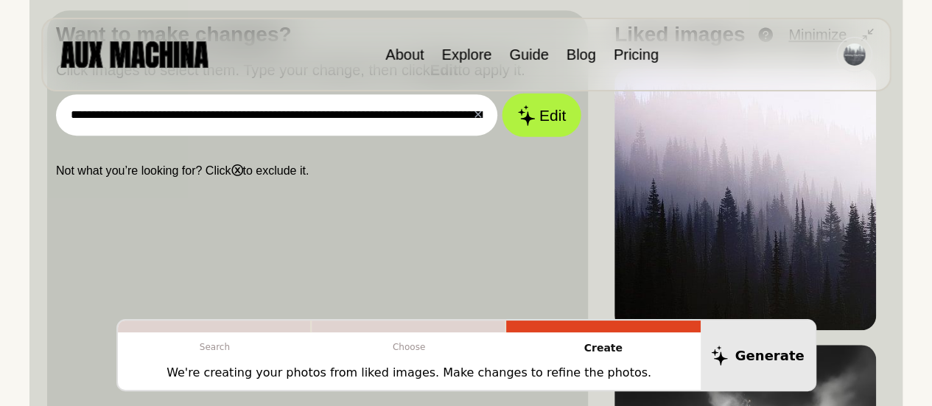
click at [537, 122] on button "Edit" at bounding box center [542, 115] width 80 height 43
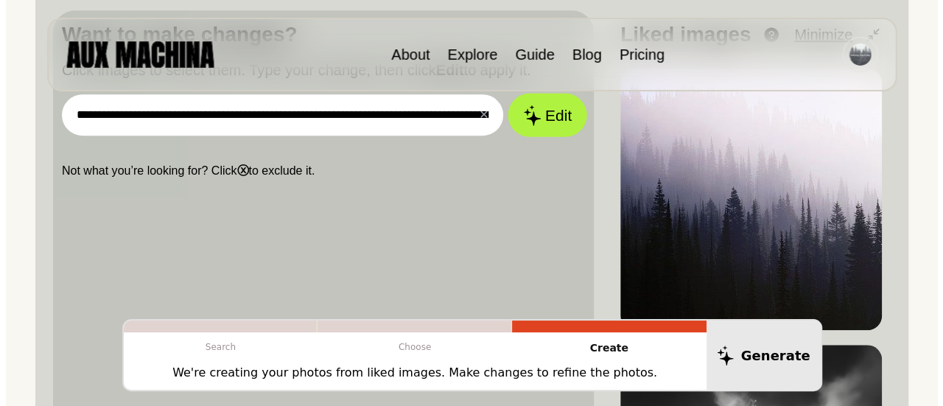
scroll to position [508, 0]
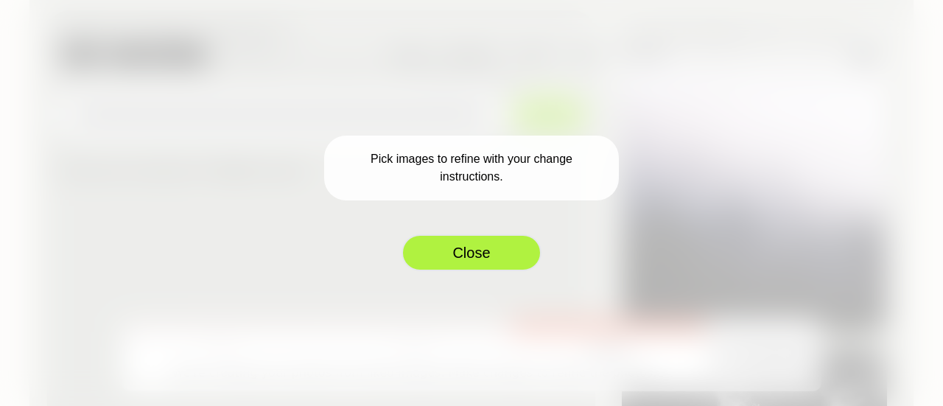
click at [471, 263] on button "Close" at bounding box center [471, 252] width 140 height 37
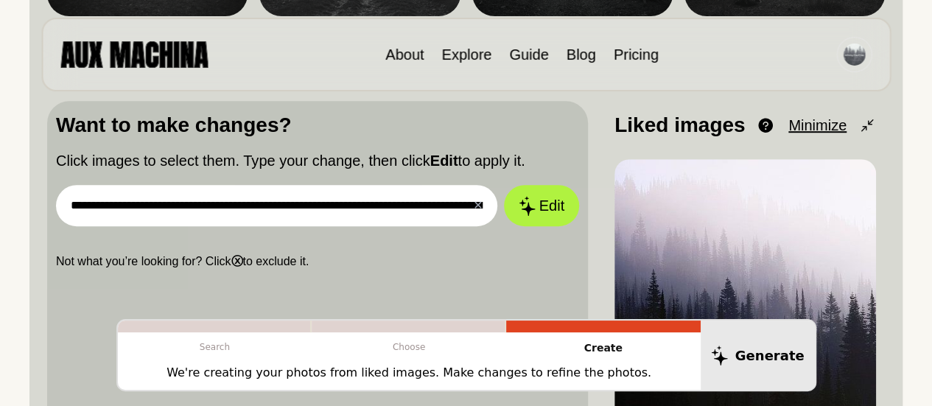
scroll to position [363, 0]
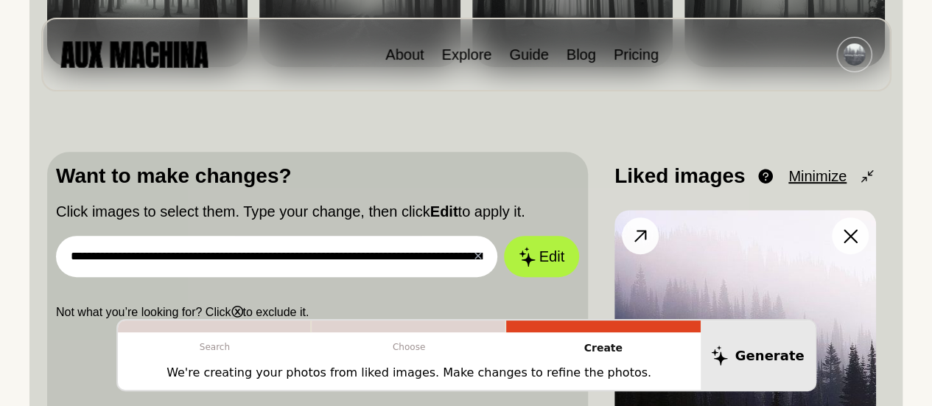
click at [641, 225] on icon at bounding box center [640, 235] width 21 height 21
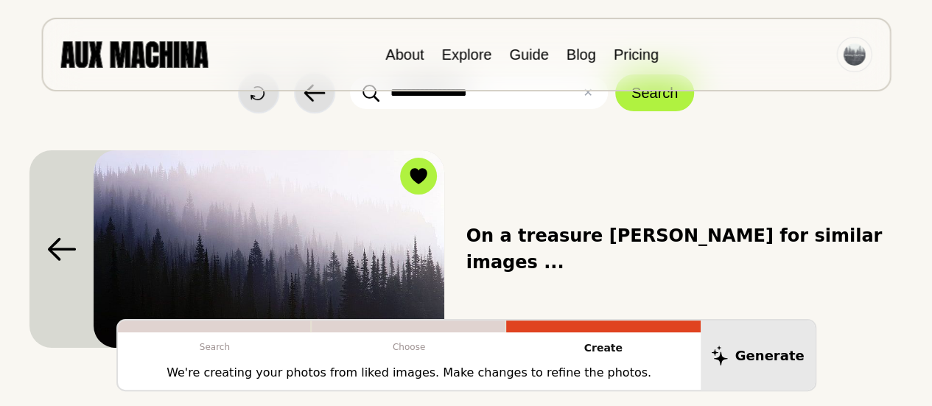
scroll to position [66, 0]
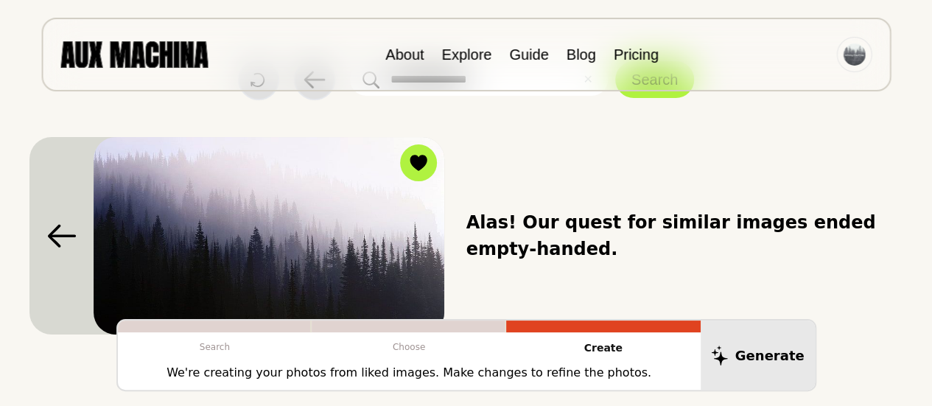
click at [50, 231] on icon at bounding box center [61, 236] width 29 height 24
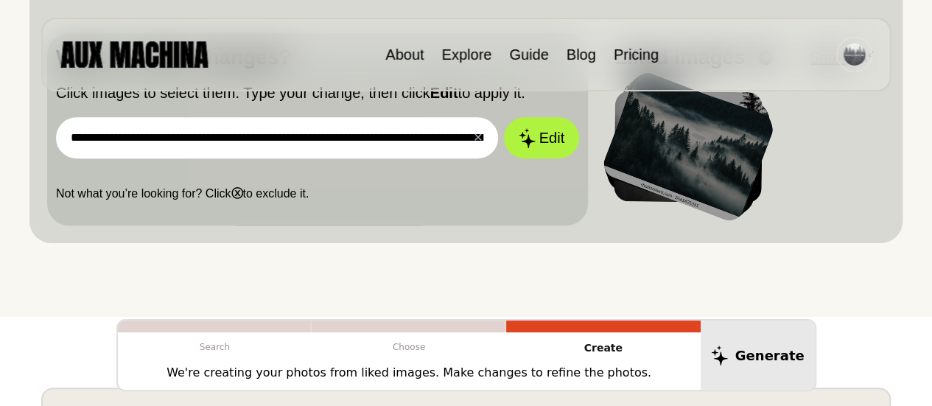
scroll to position [468, 0]
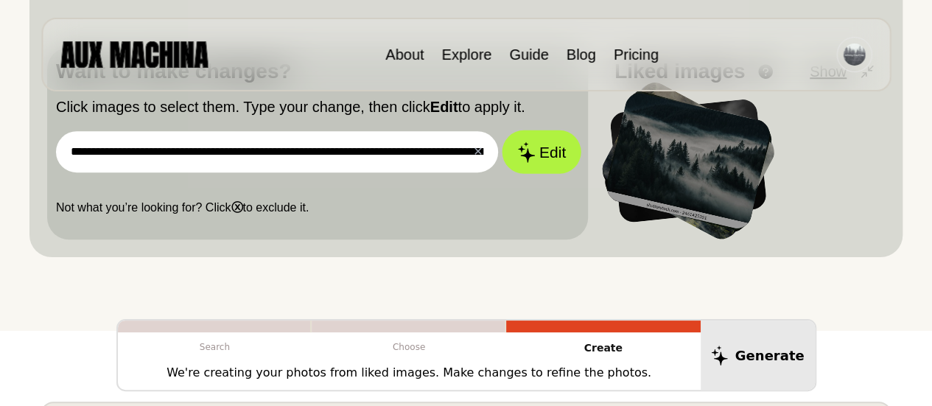
click at [544, 155] on button "Edit" at bounding box center [542, 151] width 80 height 43
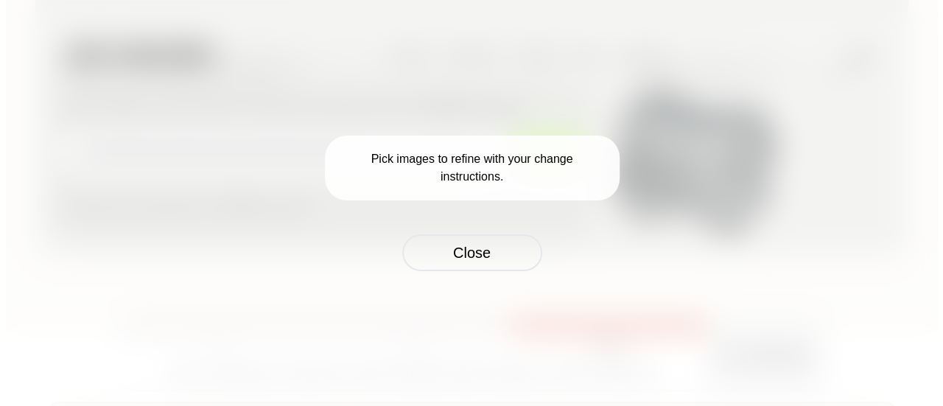
scroll to position [471, 0]
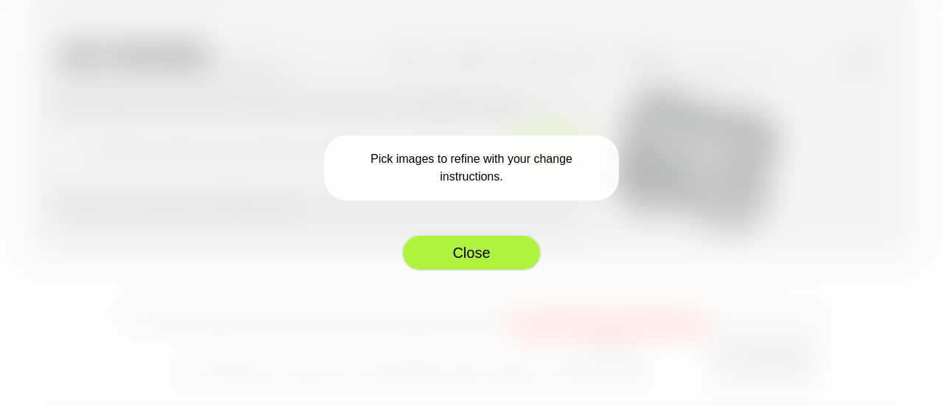
click at [459, 258] on button "Close" at bounding box center [471, 252] width 140 height 37
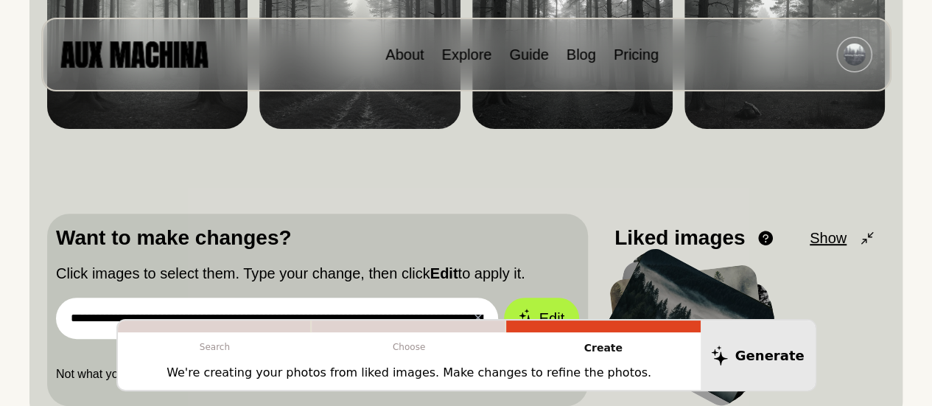
scroll to position [383, 0]
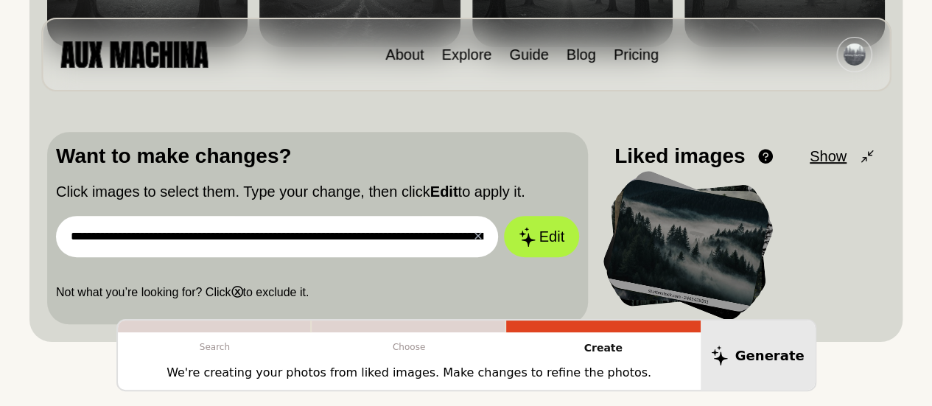
click at [823, 154] on span "Show" at bounding box center [828, 156] width 37 height 22
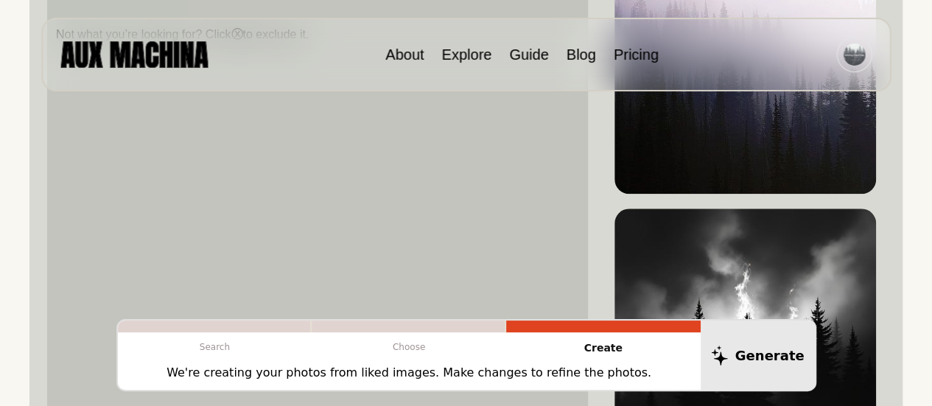
scroll to position [706, 0]
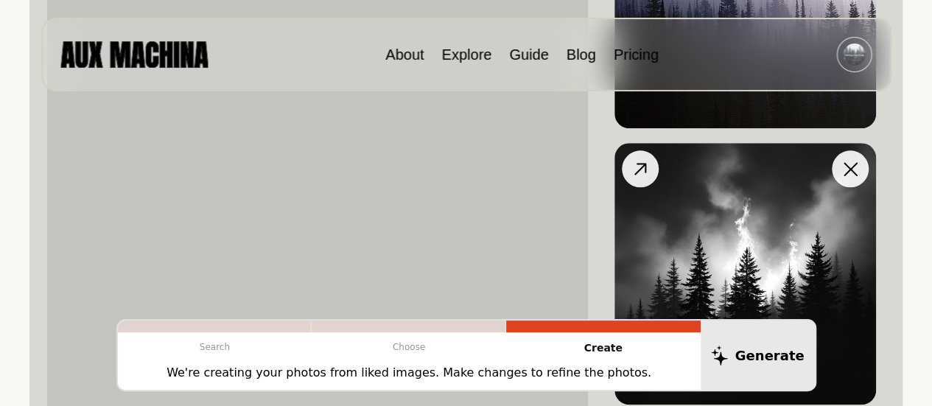
click at [858, 166] on button at bounding box center [850, 168] width 37 height 37
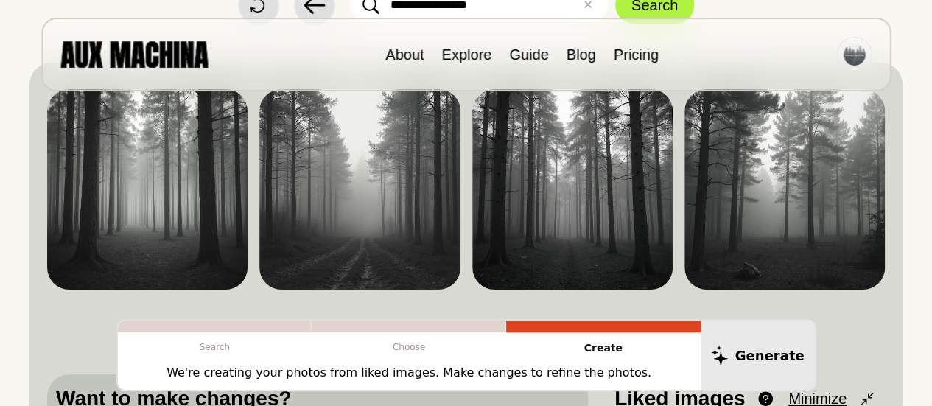
scroll to position [98, 0]
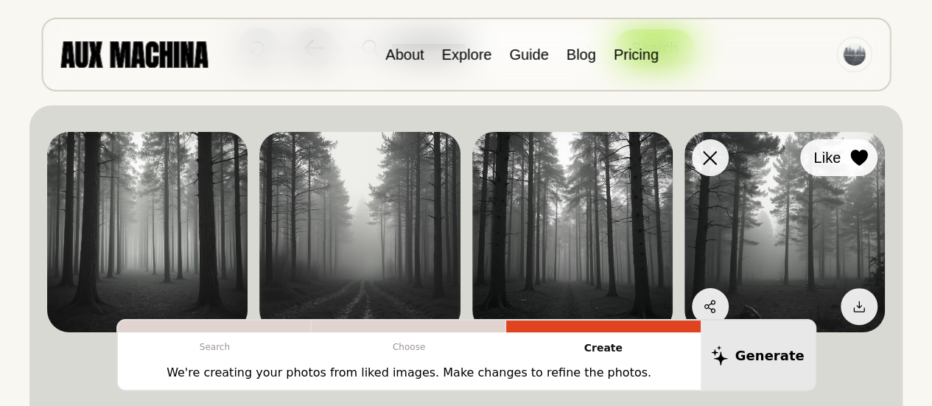
click at [859, 160] on icon at bounding box center [858, 158] width 17 height 16
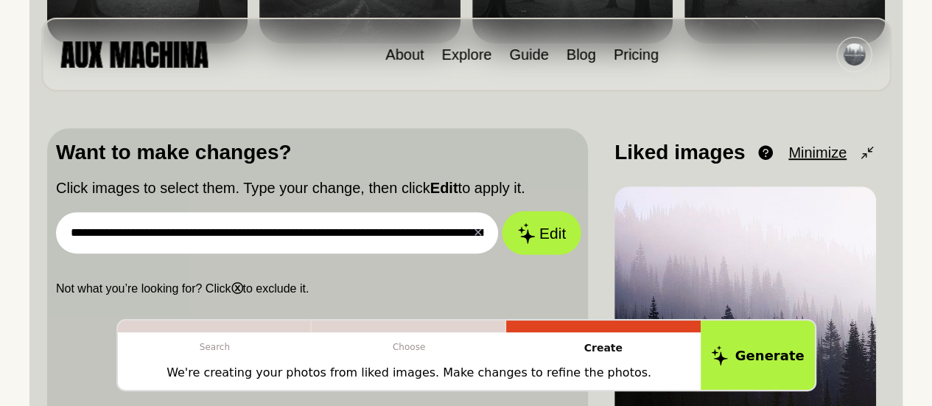
scroll to position [387, 0]
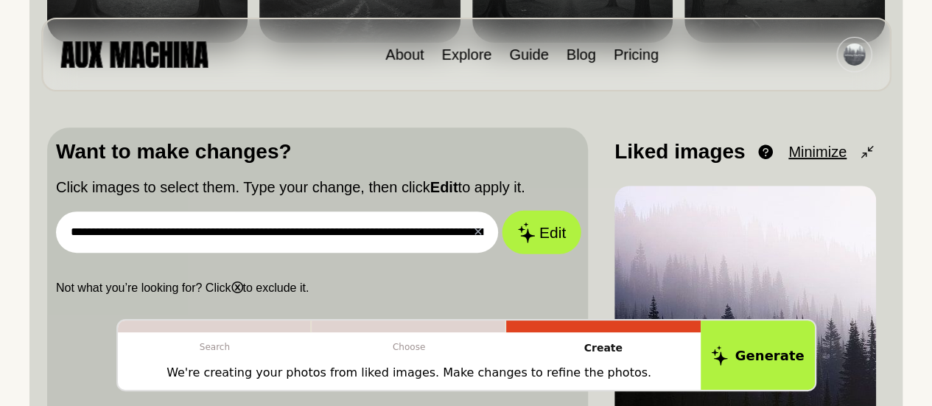
click at [527, 234] on icon at bounding box center [526, 232] width 17 height 21
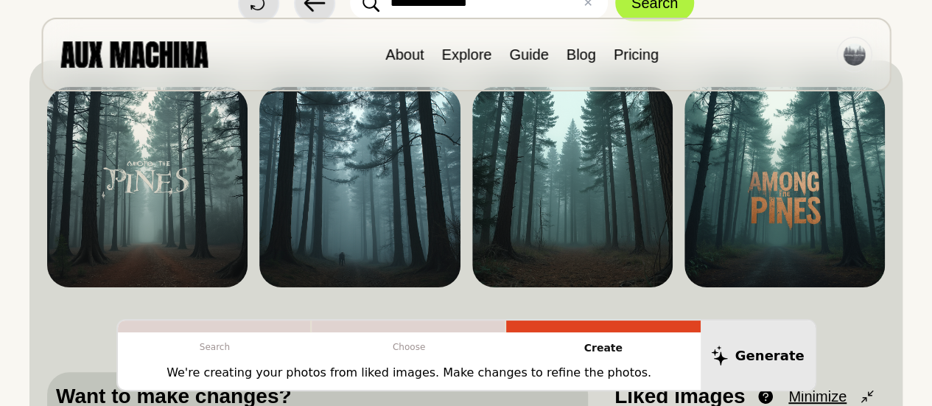
scroll to position [155, 0]
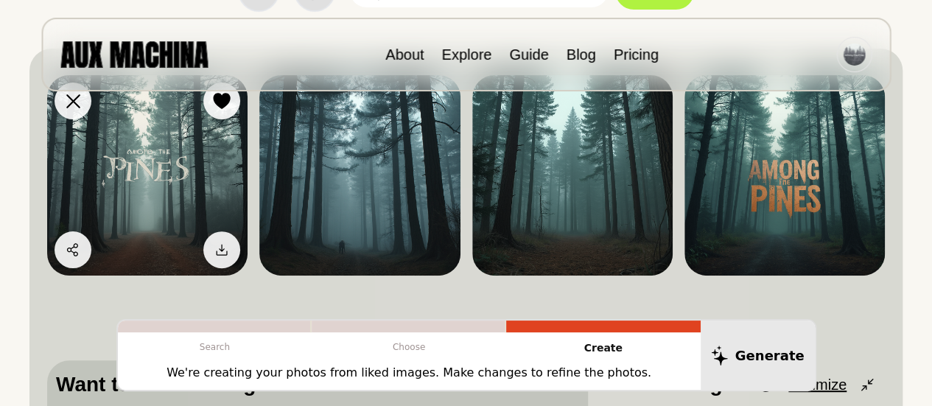
click at [166, 176] on img at bounding box center [147, 175] width 200 height 200
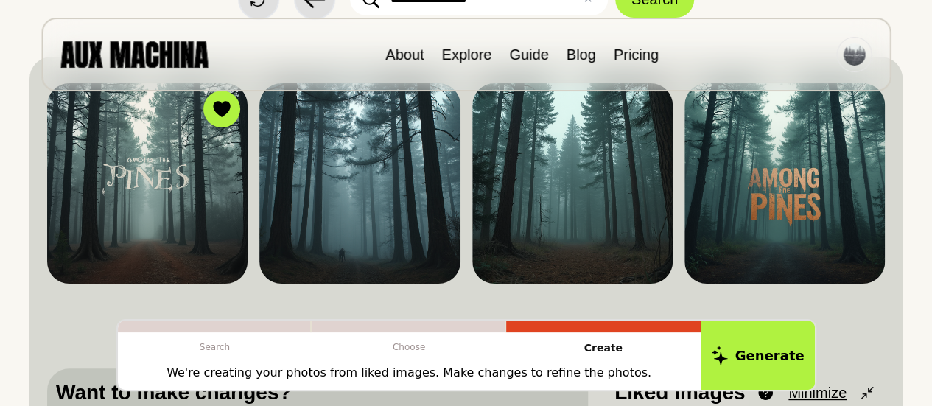
scroll to position [143, 0]
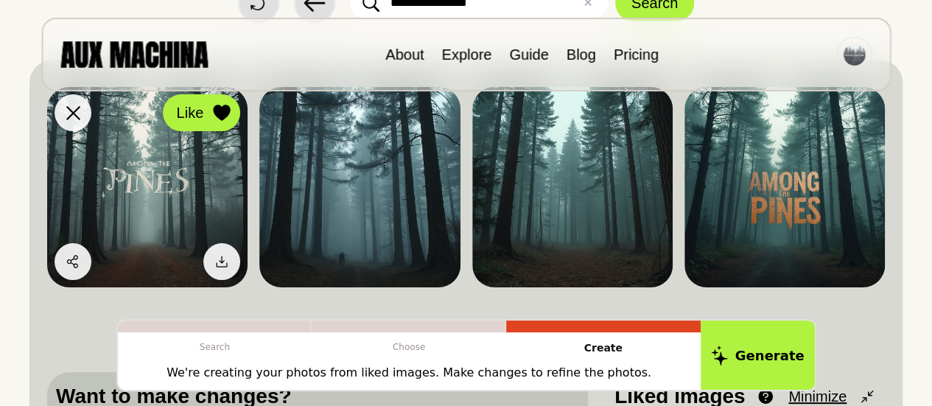
click at [217, 113] on icon at bounding box center [222, 113] width 17 height 16
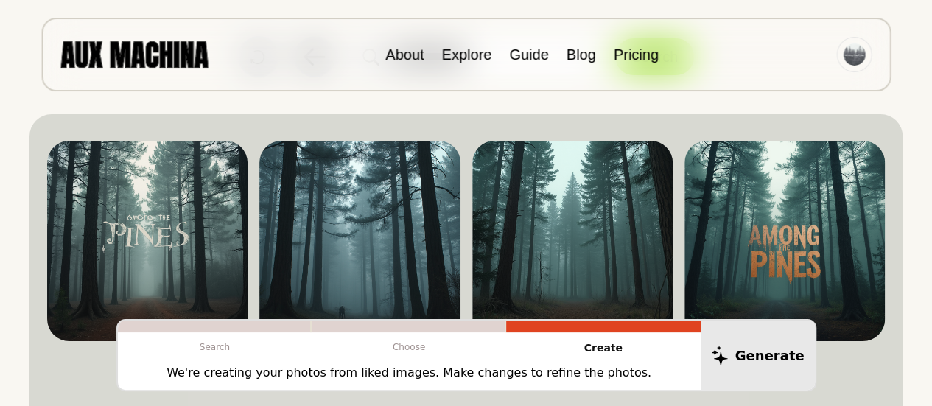
scroll to position [121, 0]
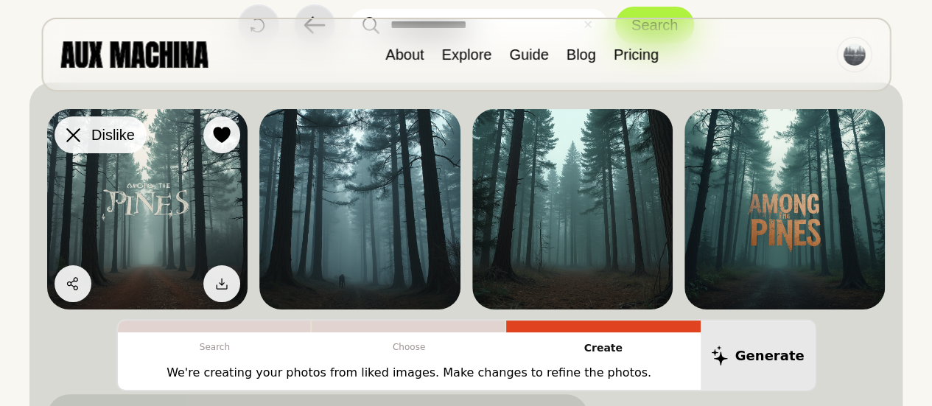
click at [78, 134] on icon at bounding box center [73, 135] width 14 height 14
click at [71, 132] on icon at bounding box center [73, 135] width 14 height 14
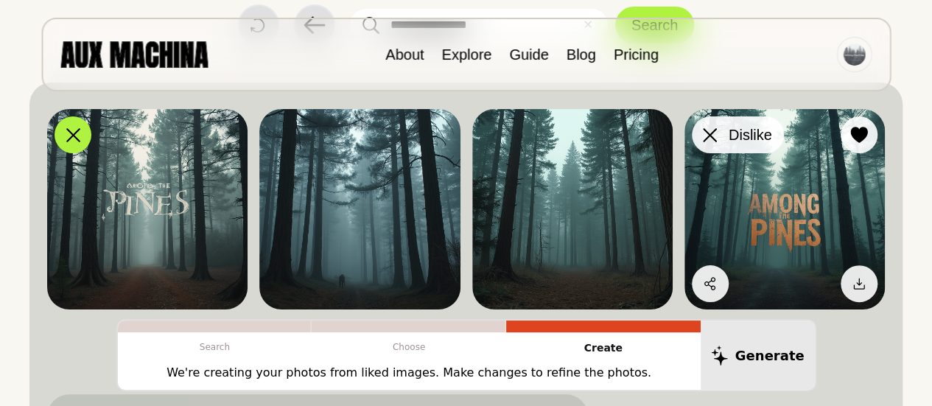
click at [718, 130] on div at bounding box center [710, 135] width 22 height 22
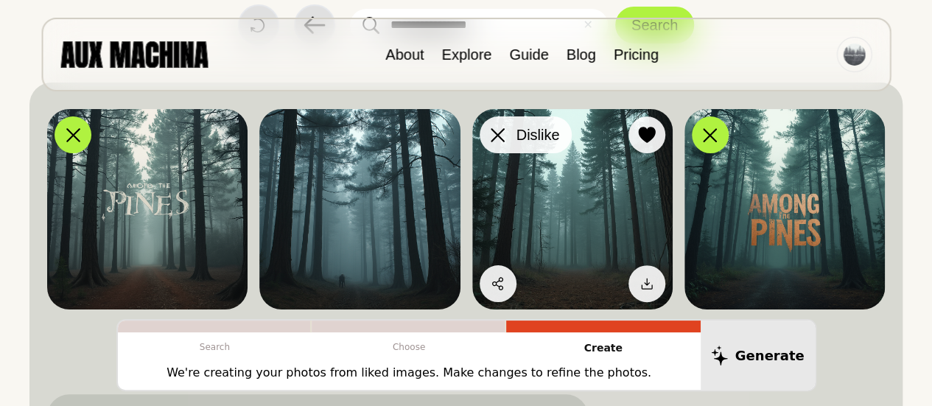
click at [496, 133] on icon at bounding box center [498, 135] width 14 height 14
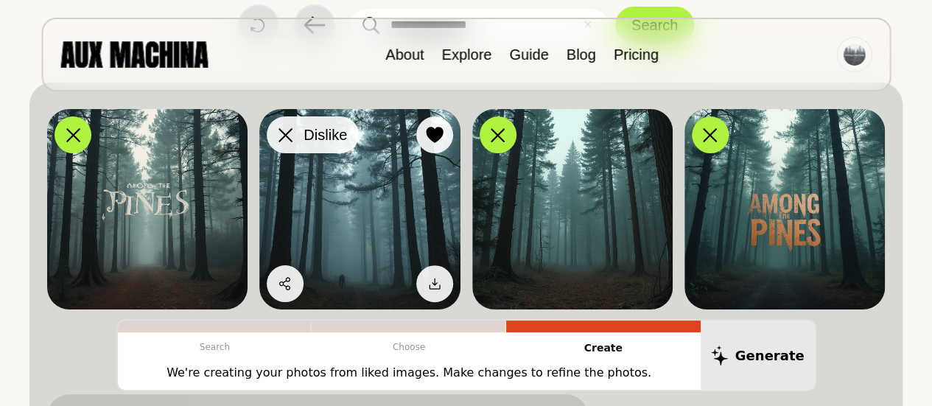
click at [283, 124] on div at bounding box center [285, 135] width 22 height 22
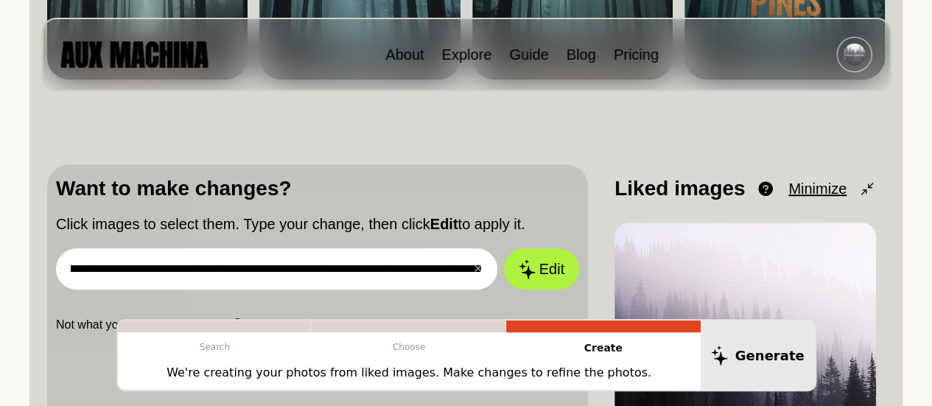
scroll to position [0, 236]
drag, startPoint x: 299, startPoint y: 272, endPoint x: 497, endPoint y: 279, distance: 197.6
click at [497, 279] on div "**********" at bounding box center [277, 268] width 442 height 41
click at [500, 292] on div "**********" at bounding box center [317, 253] width 523 height 161
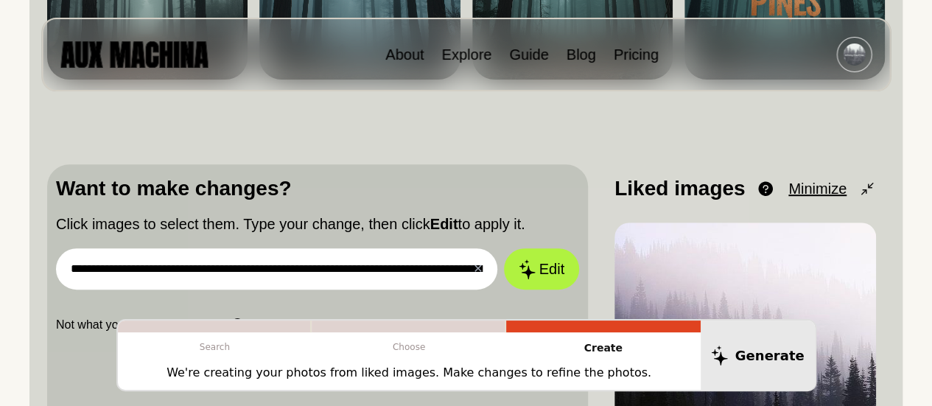
drag, startPoint x: 387, startPoint y: 269, endPoint x: 422, endPoint y: 269, distance: 34.6
click at [422, 269] on input "**********" at bounding box center [276, 268] width 441 height 41
click at [429, 270] on input "**********" at bounding box center [276, 268] width 441 height 41
type input "**********"
click at [527, 260] on icon at bounding box center [526, 269] width 18 height 21
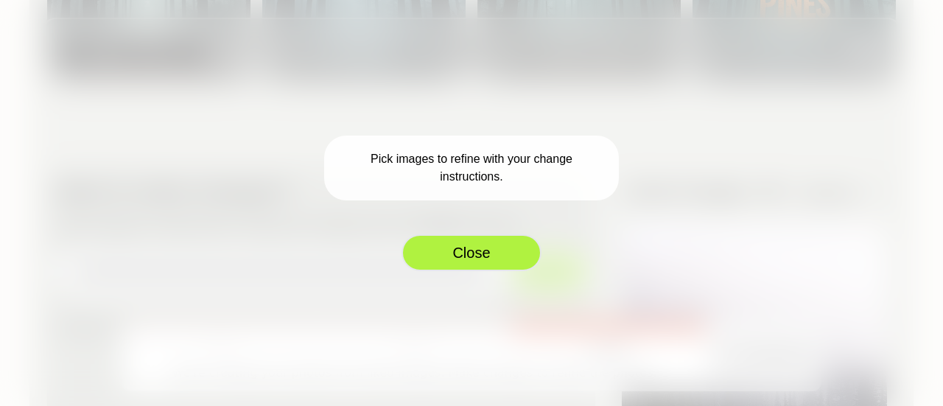
click at [511, 257] on button "Close" at bounding box center [471, 252] width 140 height 37
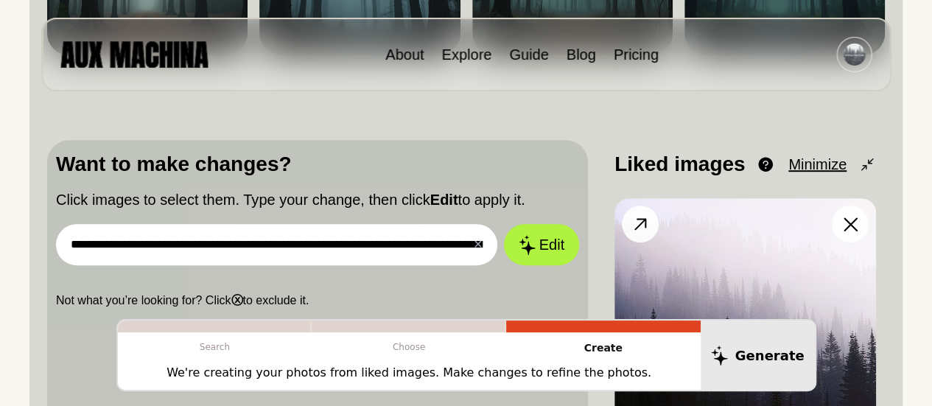
scroll to position [474, 0]
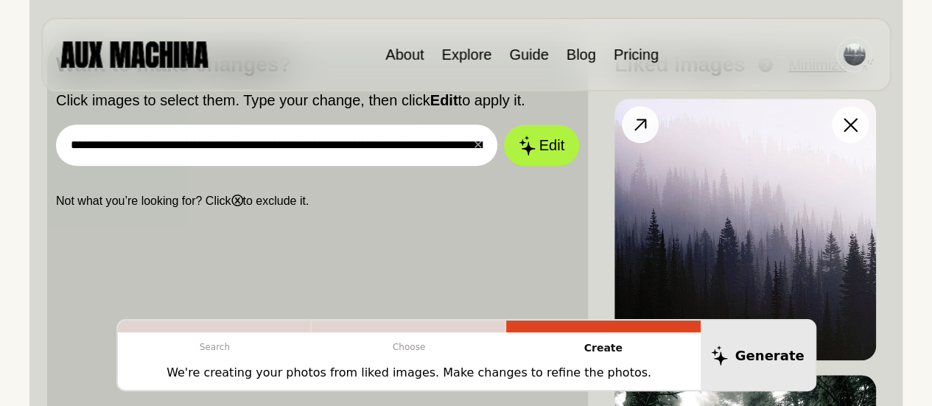
click at [791, 245] on img at bounding box center [745, 230] width 262 height 262
click at [635, 130] on icon at bounding box center [640, 124] width 21 height 21
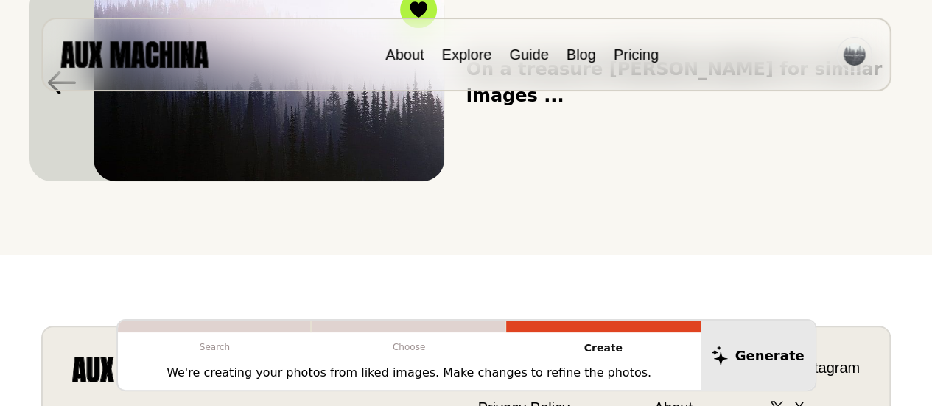
scroll to position [193, 0]
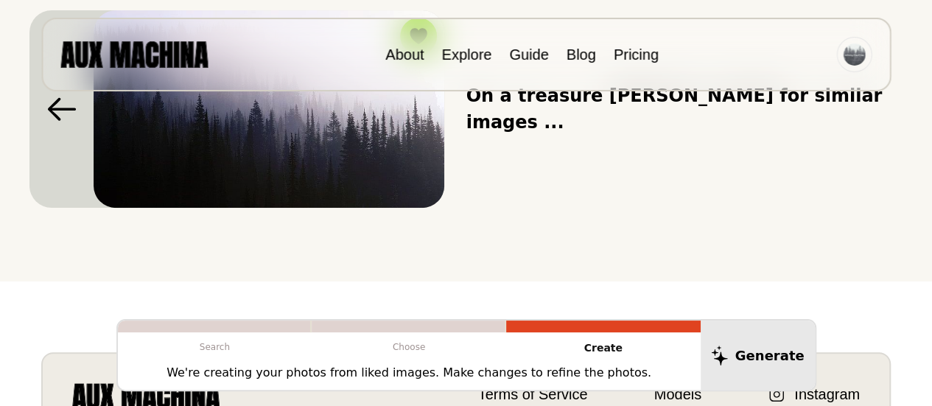
click at [67, 143] on button at bounding box center [61, 108] width 64 height 197
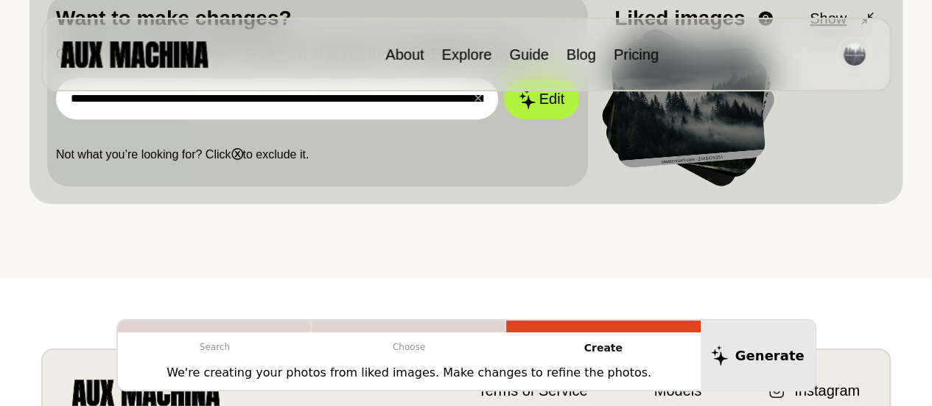
scroll to position [527, 0]
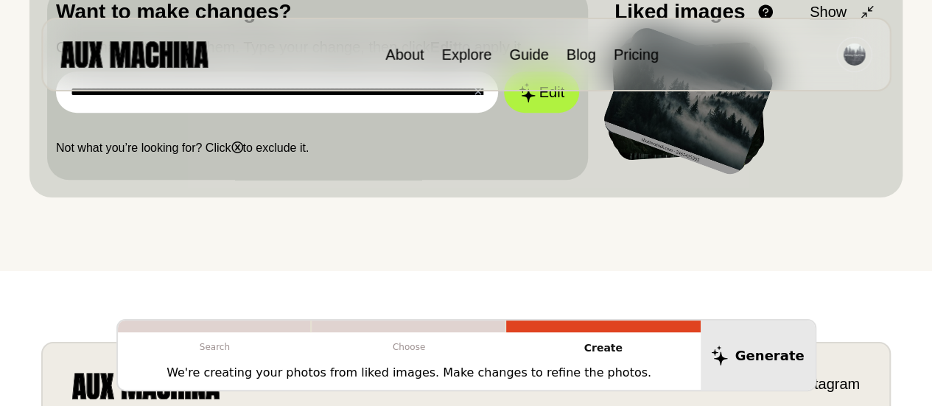
click at [697, 130] on div at bounding box center [688, 101] width 176 height 154
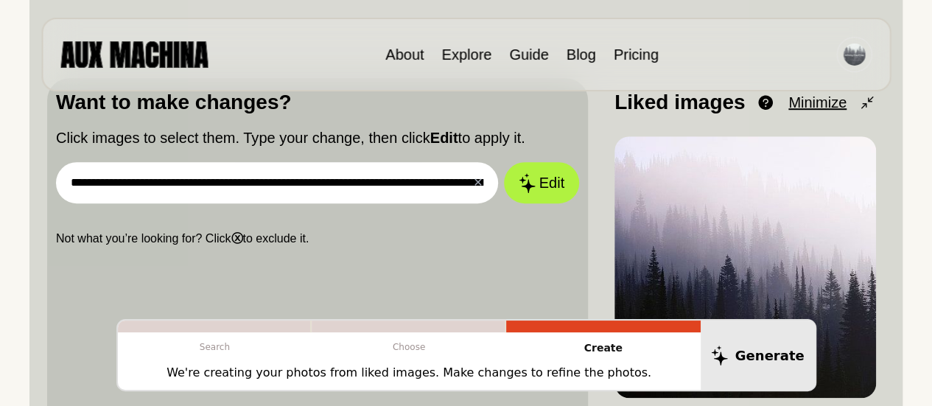
scroll to position [444, 0]
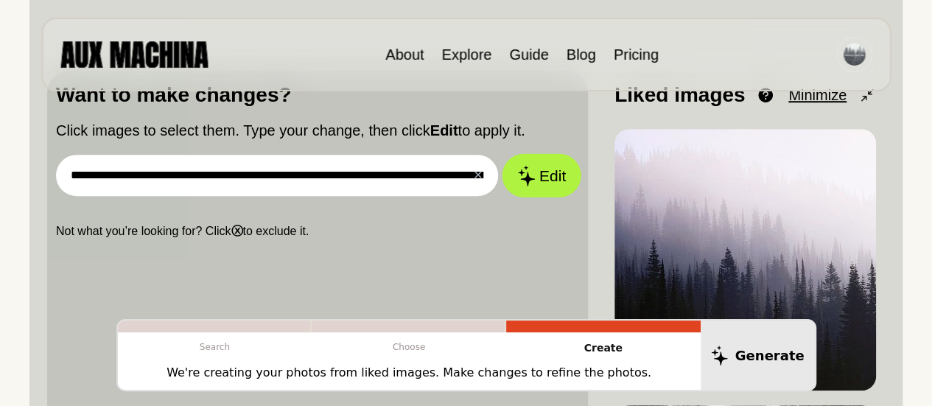
click at [541, 177] on button "Edit" at bounding box center [542, 175] width 80 height 43
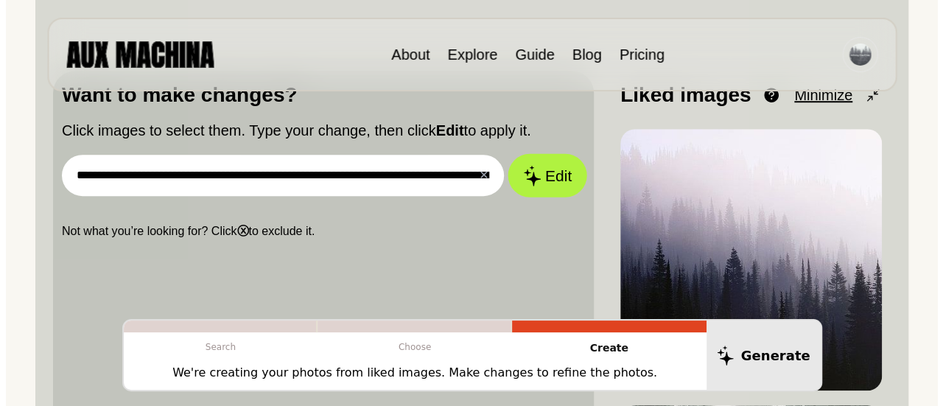
scroll to position [447, 0]
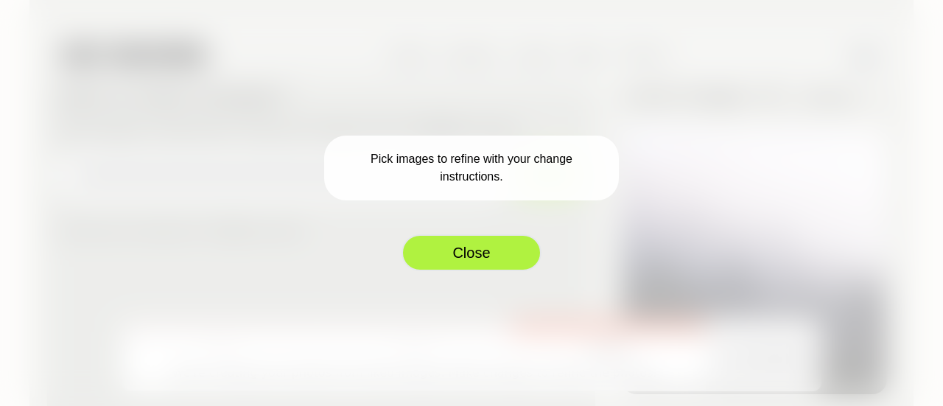
click at [467, 250] on button "Close" at bounding box center [471, 252] width 140 height 37
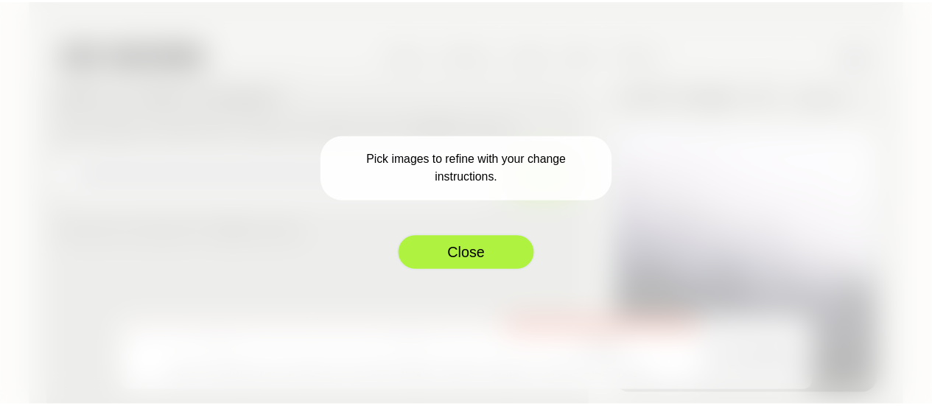
scroll to position [444, 0]
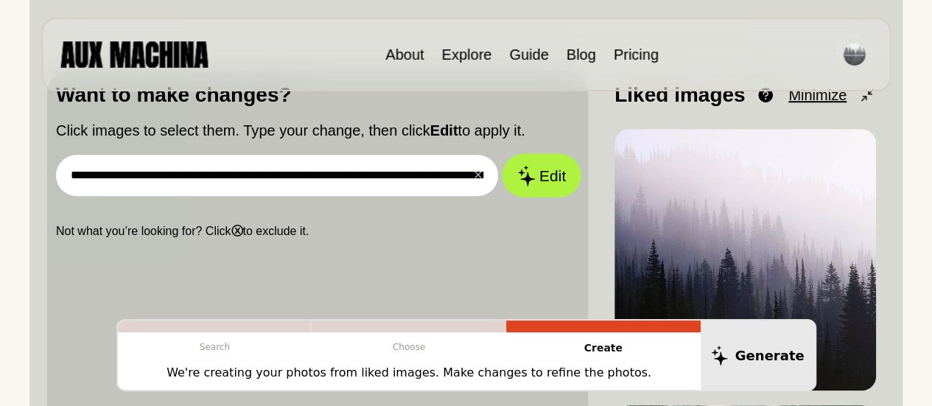
click at [543, 176] on button "Edit" at bounding box center [542, 175] width 80 height 43
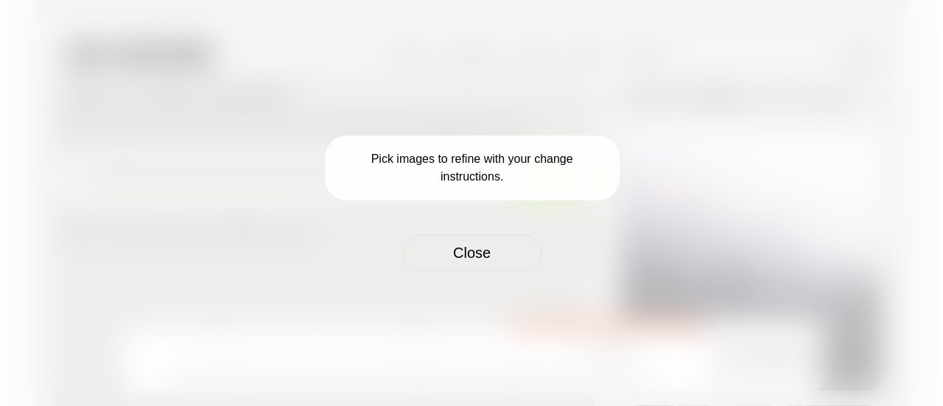
scroll to position [447, 0]
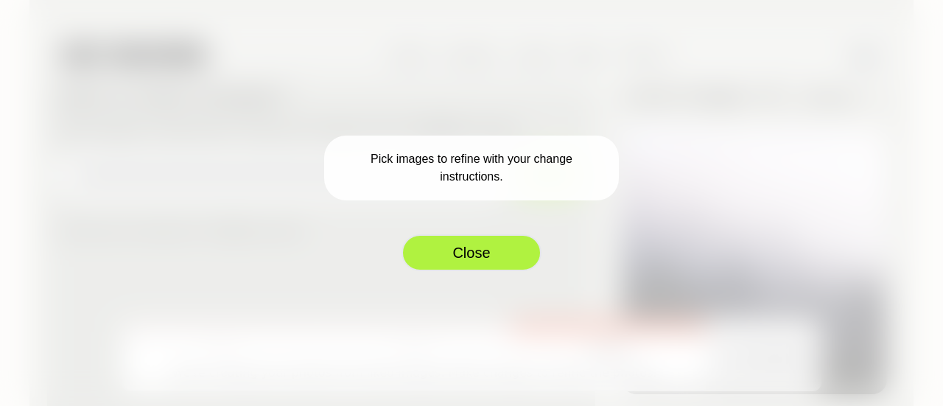
click at [466, 257] on button "Close" at bounding box center [471, 252] width 140 height 37
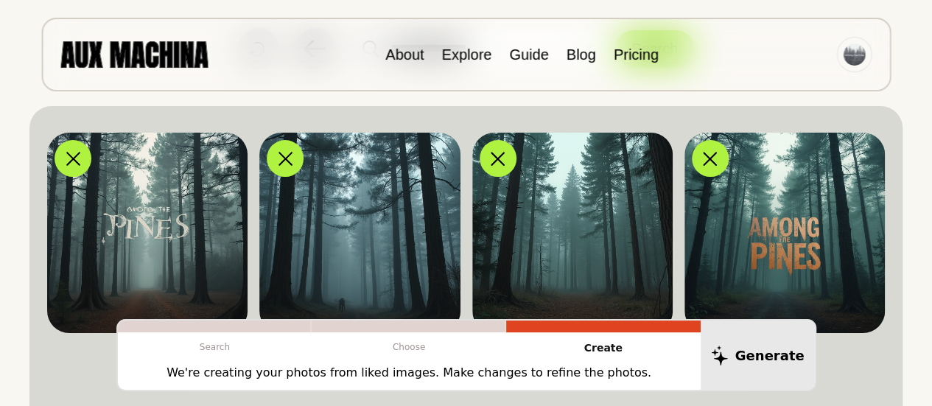
scroll to position [101, 0]
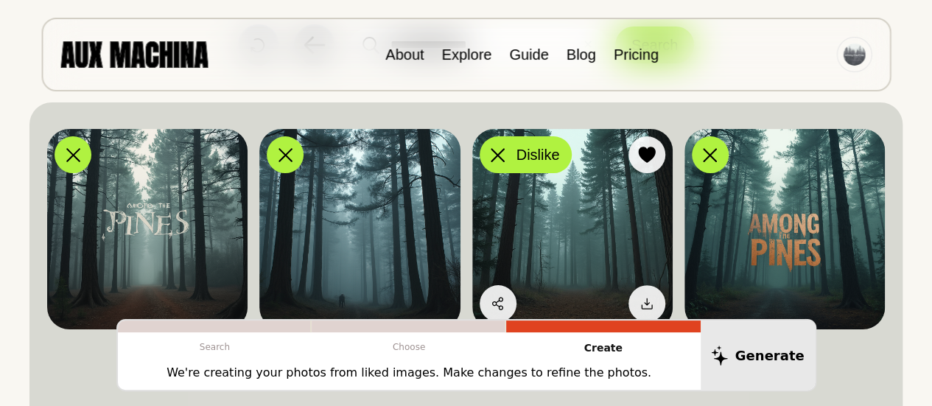
click at [508, 152] on div at bounding box center [498, 155] width 22 height 22
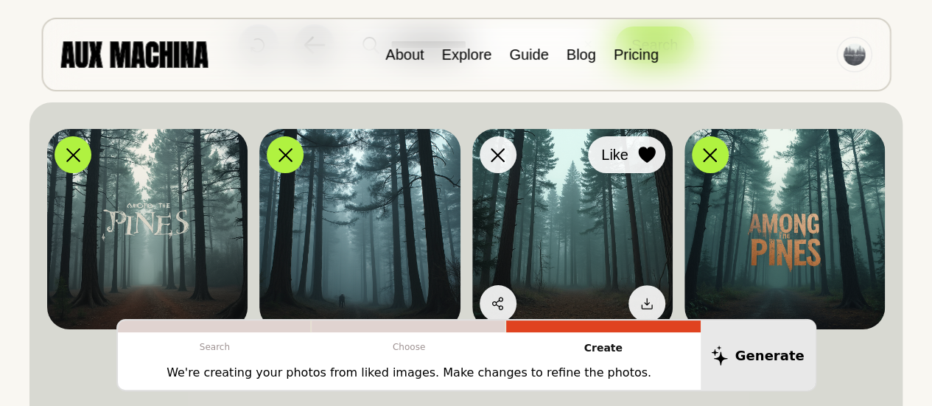
click at [657, 157] on button "Like" at bounding box center [626, 154] width 77 height 37
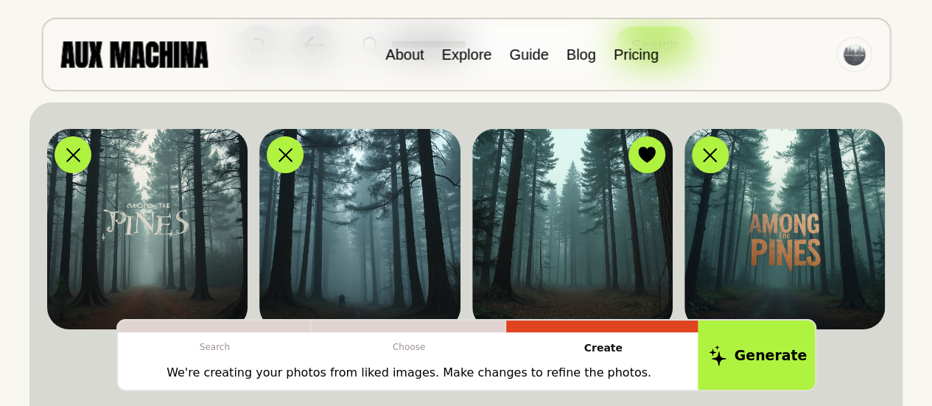
click at [757, 346] on button "Generate" at bounding box center [758, 355] width 120 height 73
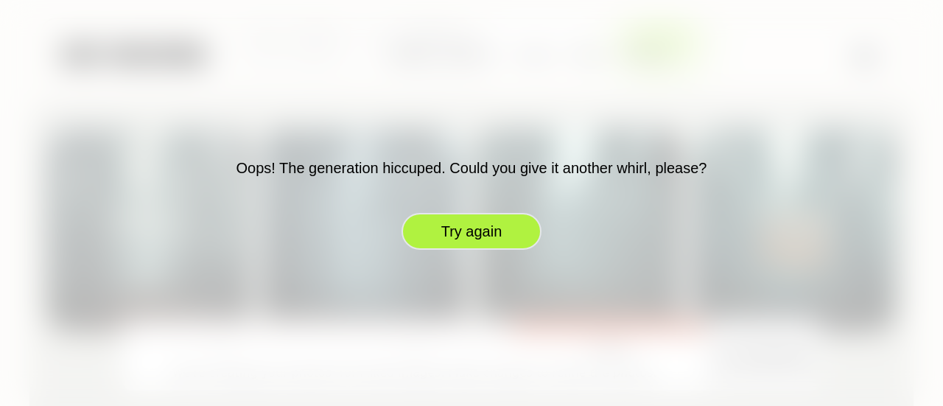
click at [483, 232] on button "Try again" at bounding box center [471, 231] width 140 height 37
